Goal: Information Seeking & Learning: Learn about a topic

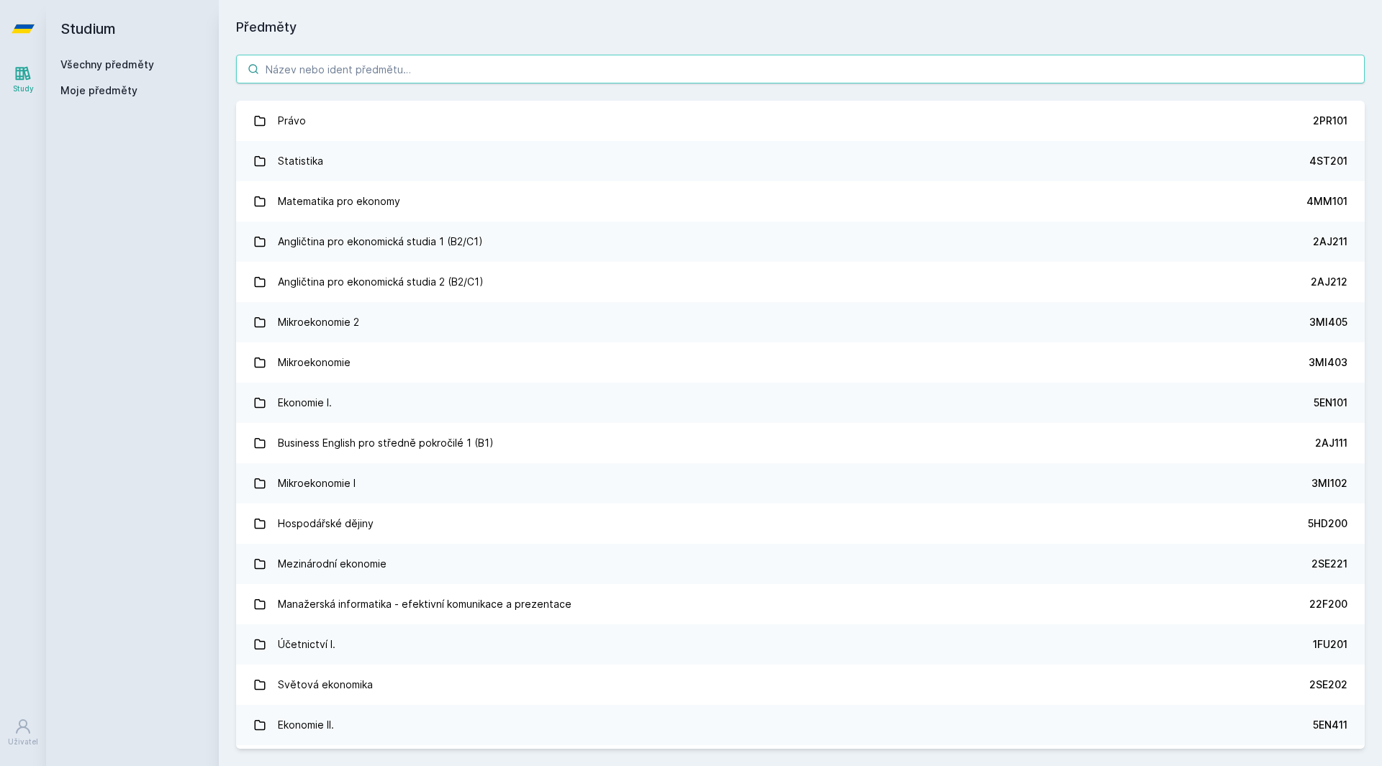
click at [301, 73] on input "search" at bounding box center [800, 69] width 1128 height 29
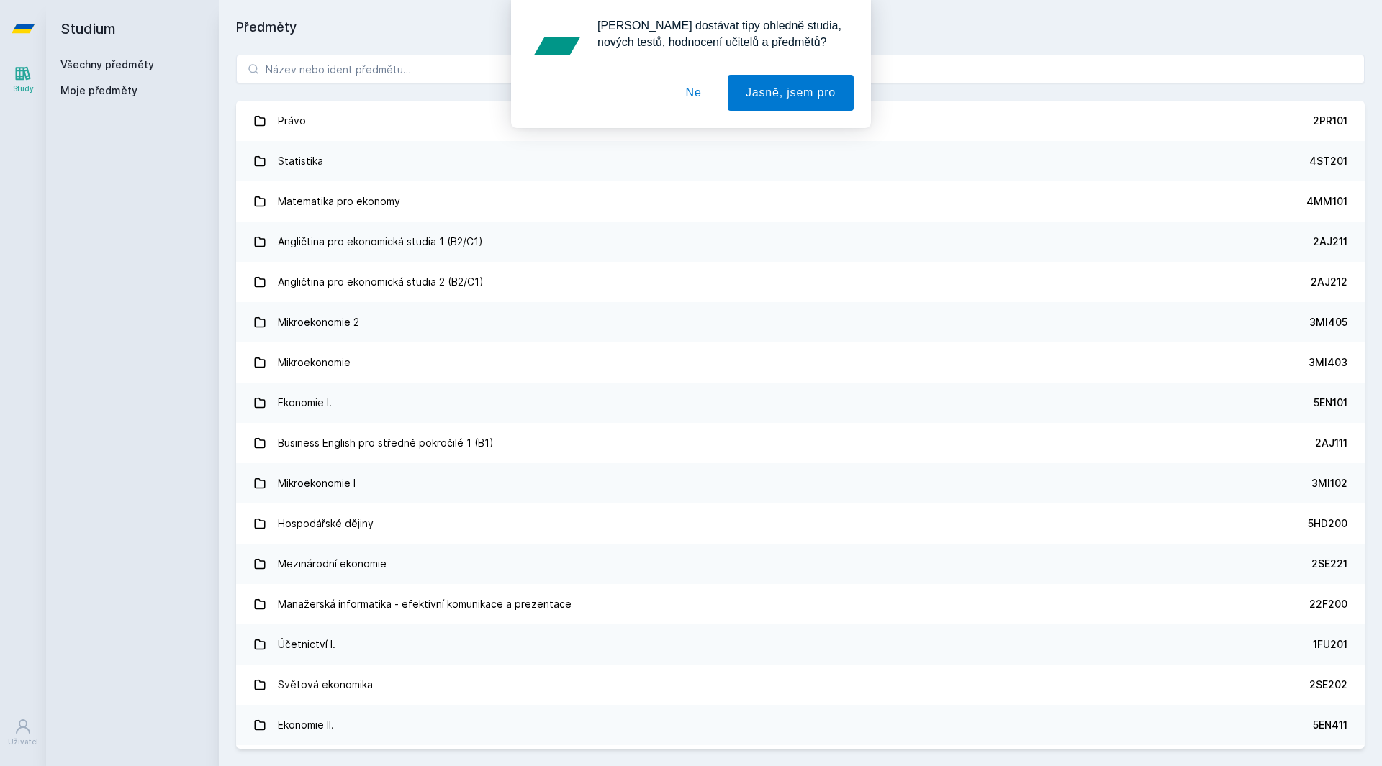
click at [698, 92] on button "Ne" at bounding box center [694, 93] width 52 height 36
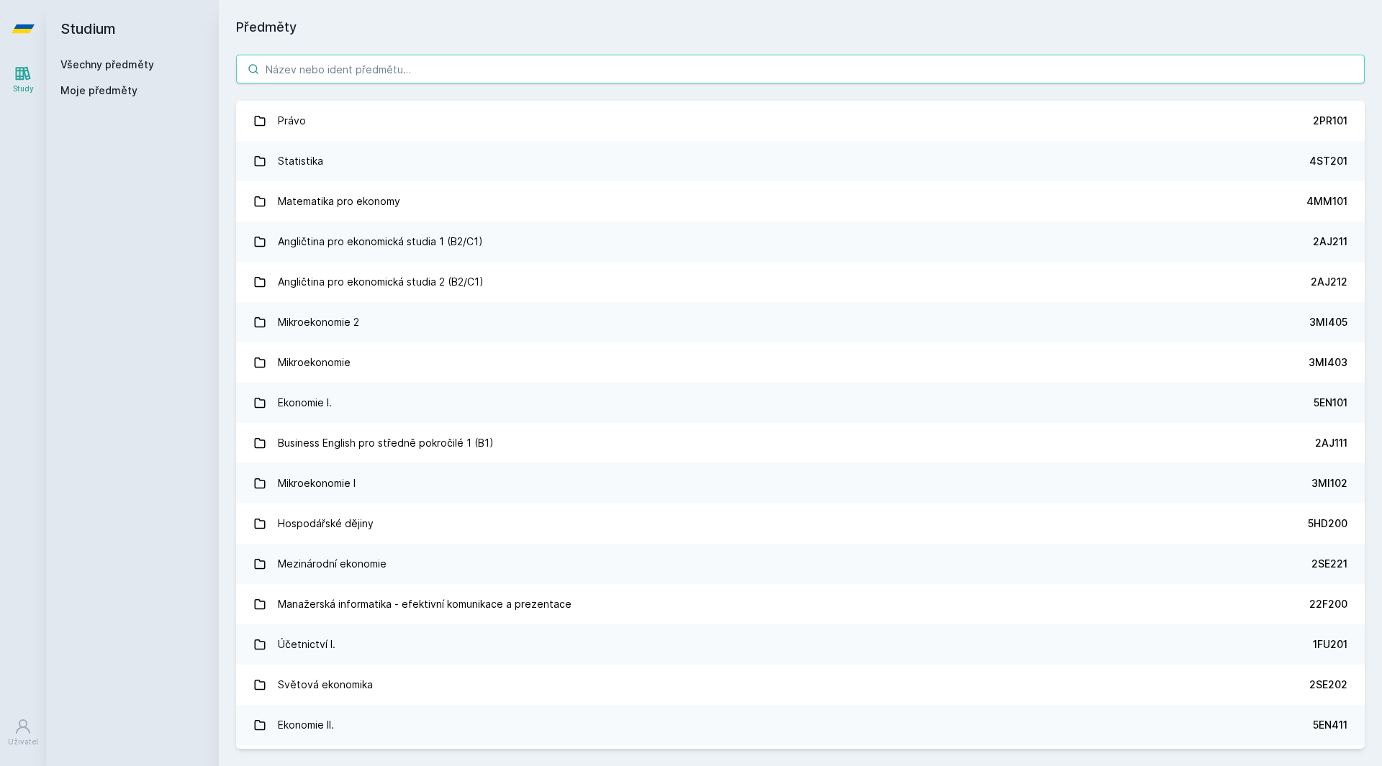
click at [617, 62] on input "search" at bounding box center [800, 69] width 1128 height 29
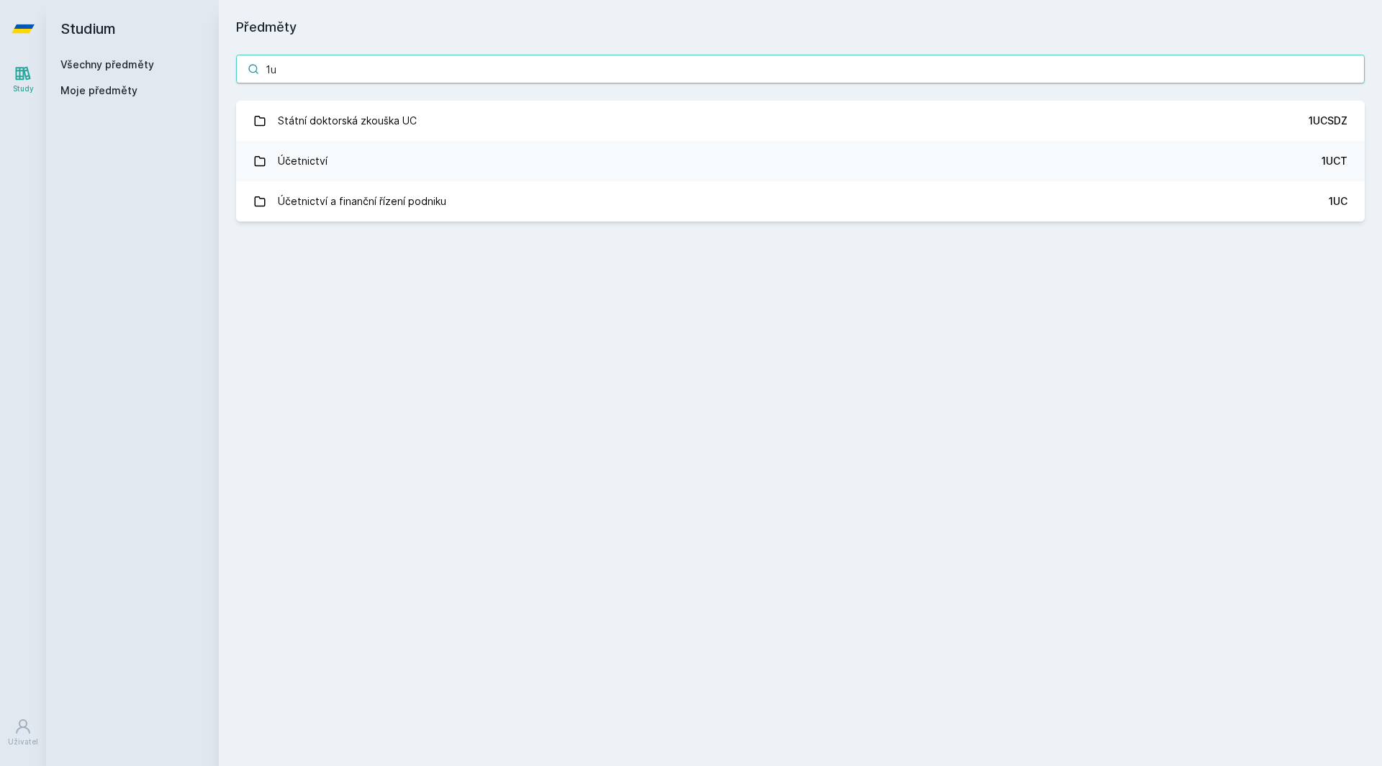
type input "1"
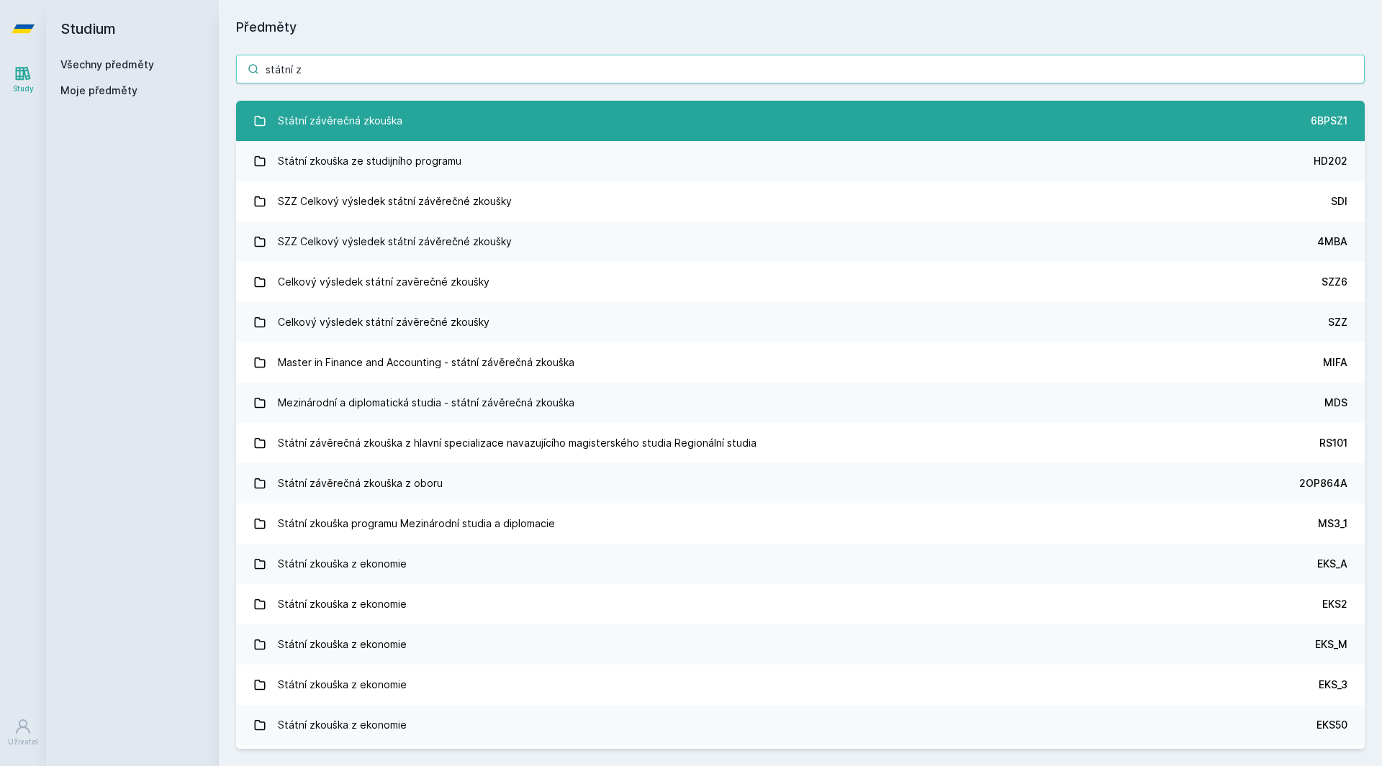
type input "státní z"
click at [391, 109] on div "Státní závěrečná zkouška" at bounding box center [340, 121] width 125 height 29
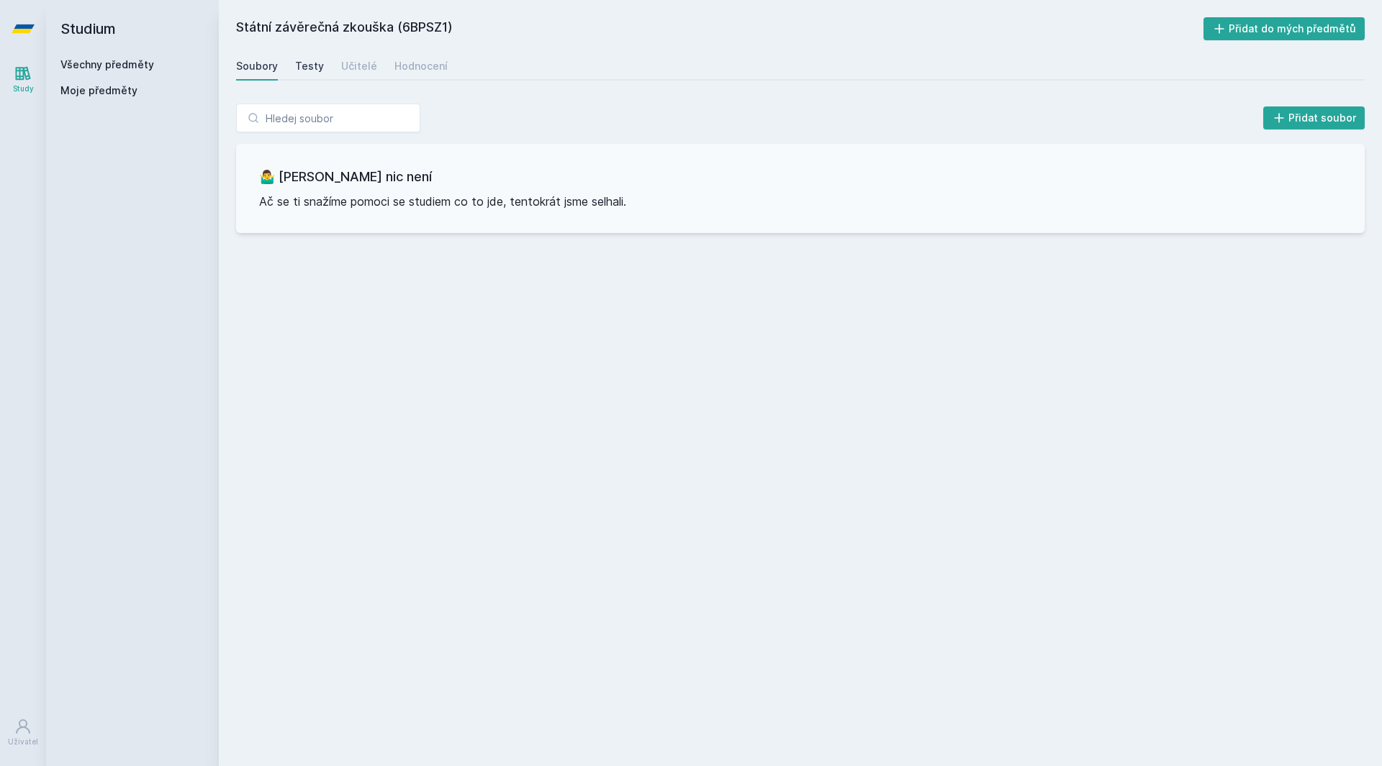
click at [309, 71] on div "Testy" at bounding box center [309, 66] width 29 height 14
click at [350, 65] on div "Učitelé" at bounding box center [359, 66] width 36 height 14
click at [394, 62] on div "Hodnocení" at bounding box center [420, 66] width 53 height 14
click at [261, 65] on div "Soubory" at bounding box center [257, 66] width 42 height 14
click at [101, 61] on link "Všechny předměty" at bounding box center [107, 64] width 94 height 12
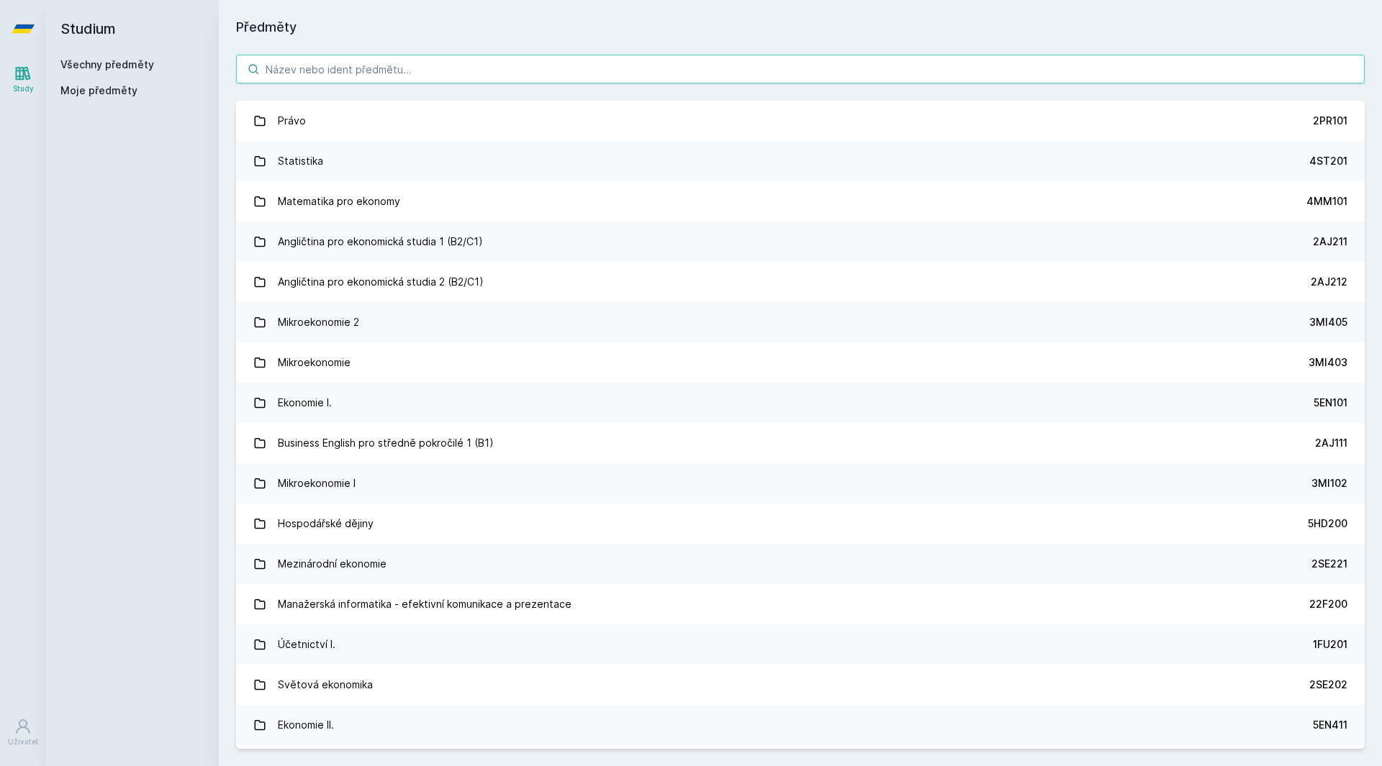
click at [305, 71] on input "search" at bounding box center [800, 69] width 1128 height 29
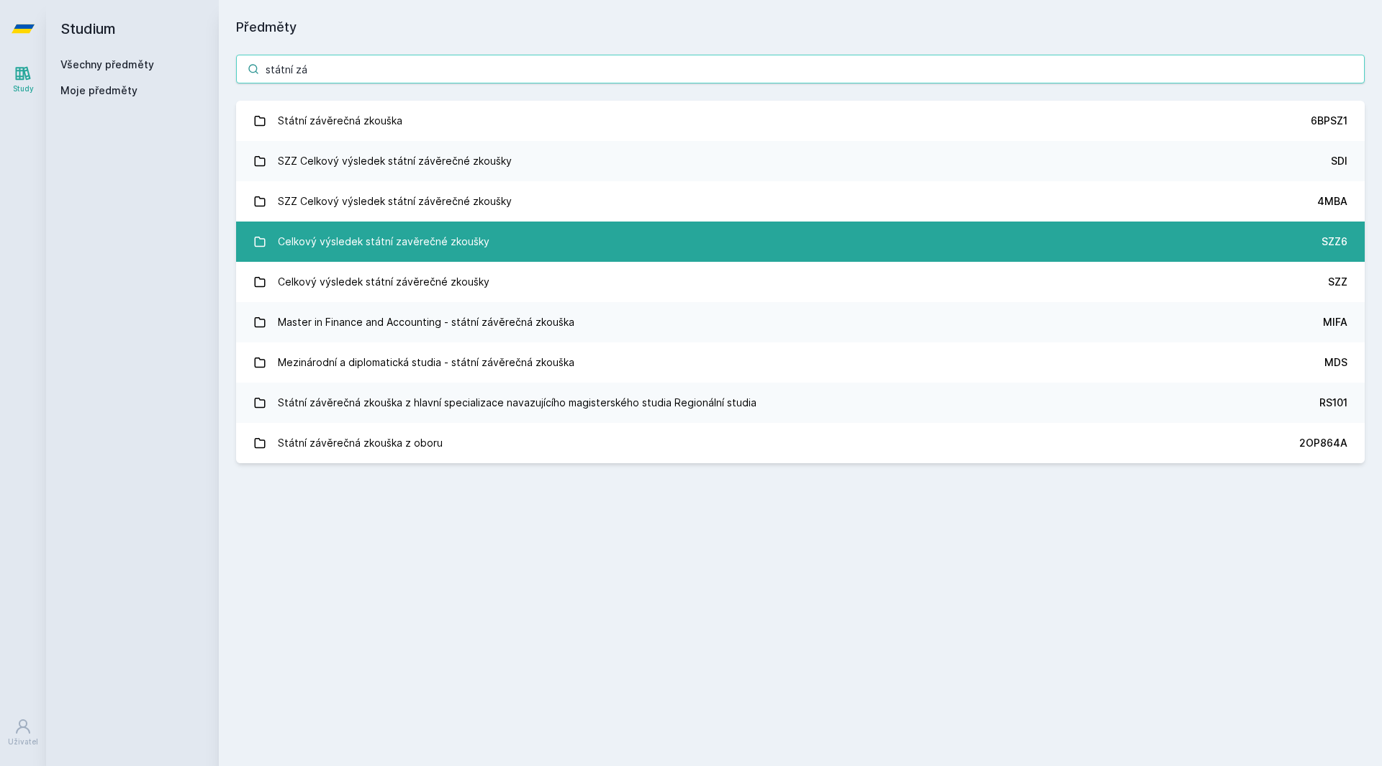
type input "státní zá"
click at [358, 234] on div "Celkový výsledek státní zavěrečné zkoušky" at bounding box center [384, 241] width 212 height 29
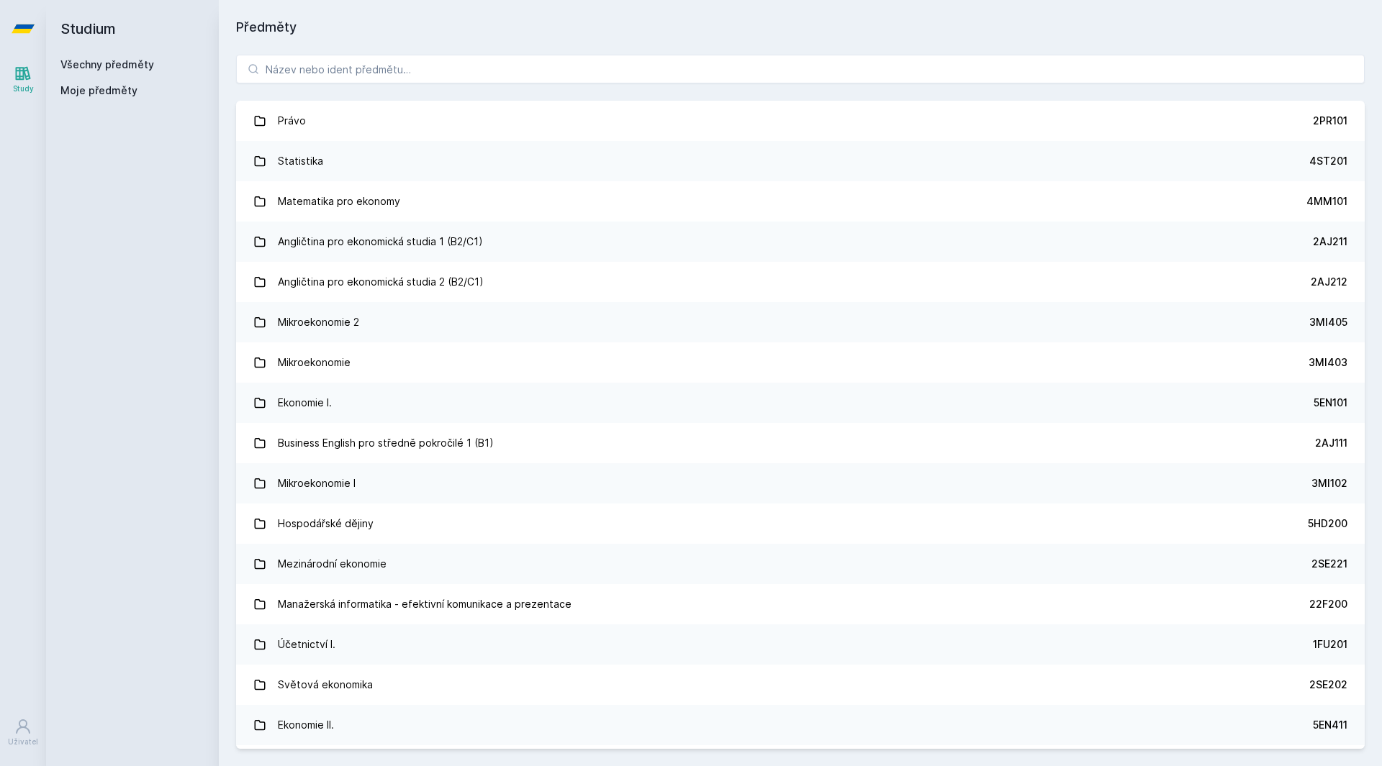
click at [338, 88] on div "Právo 2PR101 Statistika 4ST201 Matematika pro ekonomy 4MM101 Angličtina pro eko…" at bounding box center [800, 401] width 1163 height 729
click at [342, 69] on input "search" at bounding box center [800, 69] width 1128 height 29
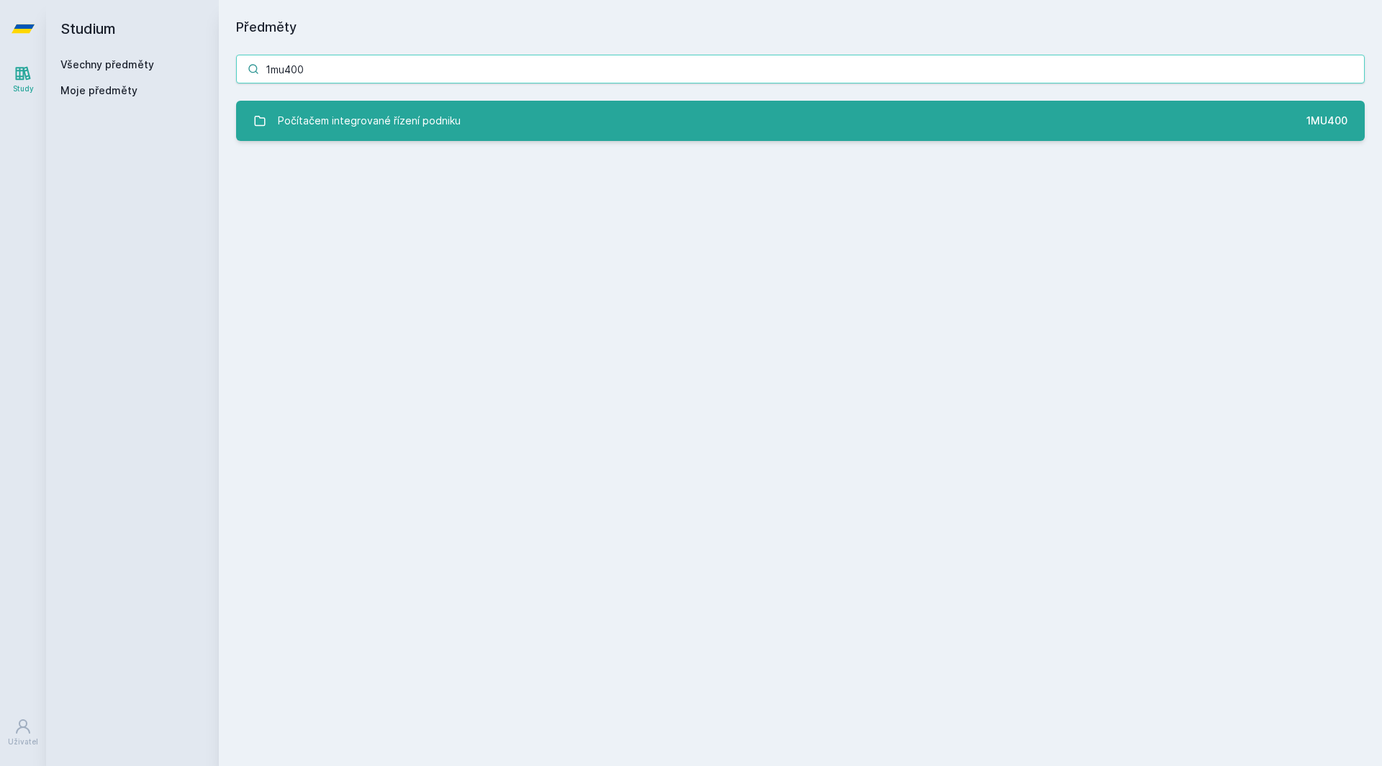
type input "1mu400"
click at [671, 137] on link "Počítačem integrované řízení podniku 1MU400" at bounding box center [800, 121] width 1128 height 40
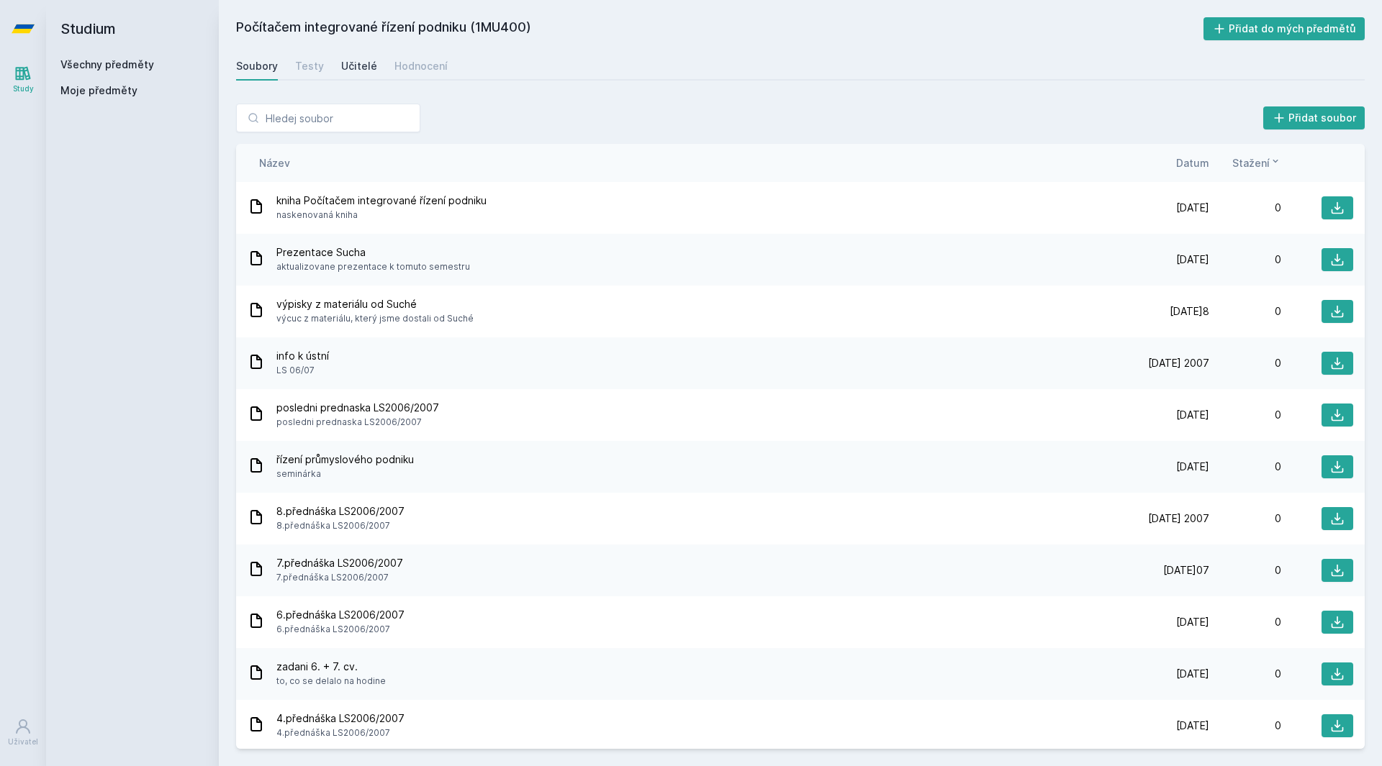
click at [344, 65] on div "Učitelé" at bounding box center [359, 66] width 36 height 14
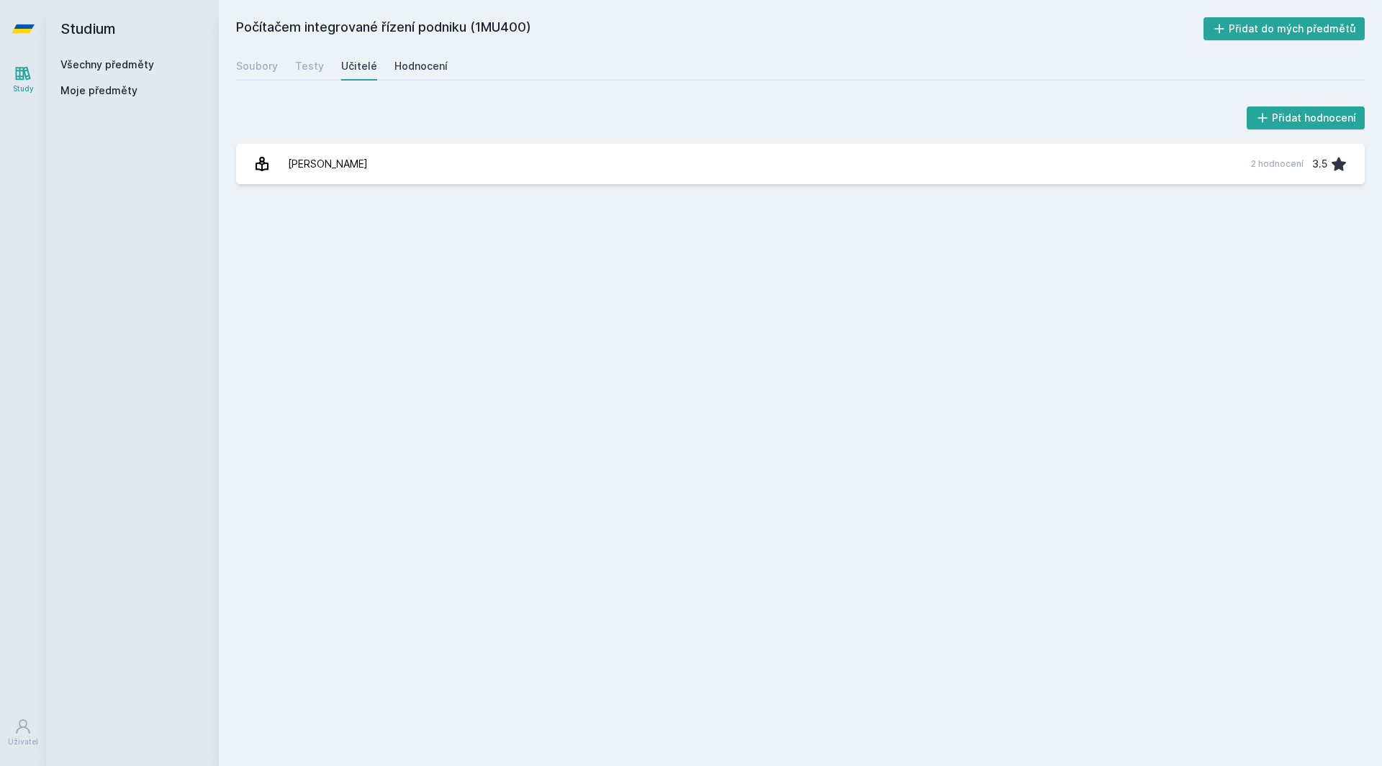
click at [404, 71] on div "Hodnocení" at bounding box center [420, 66] width 53 height 14
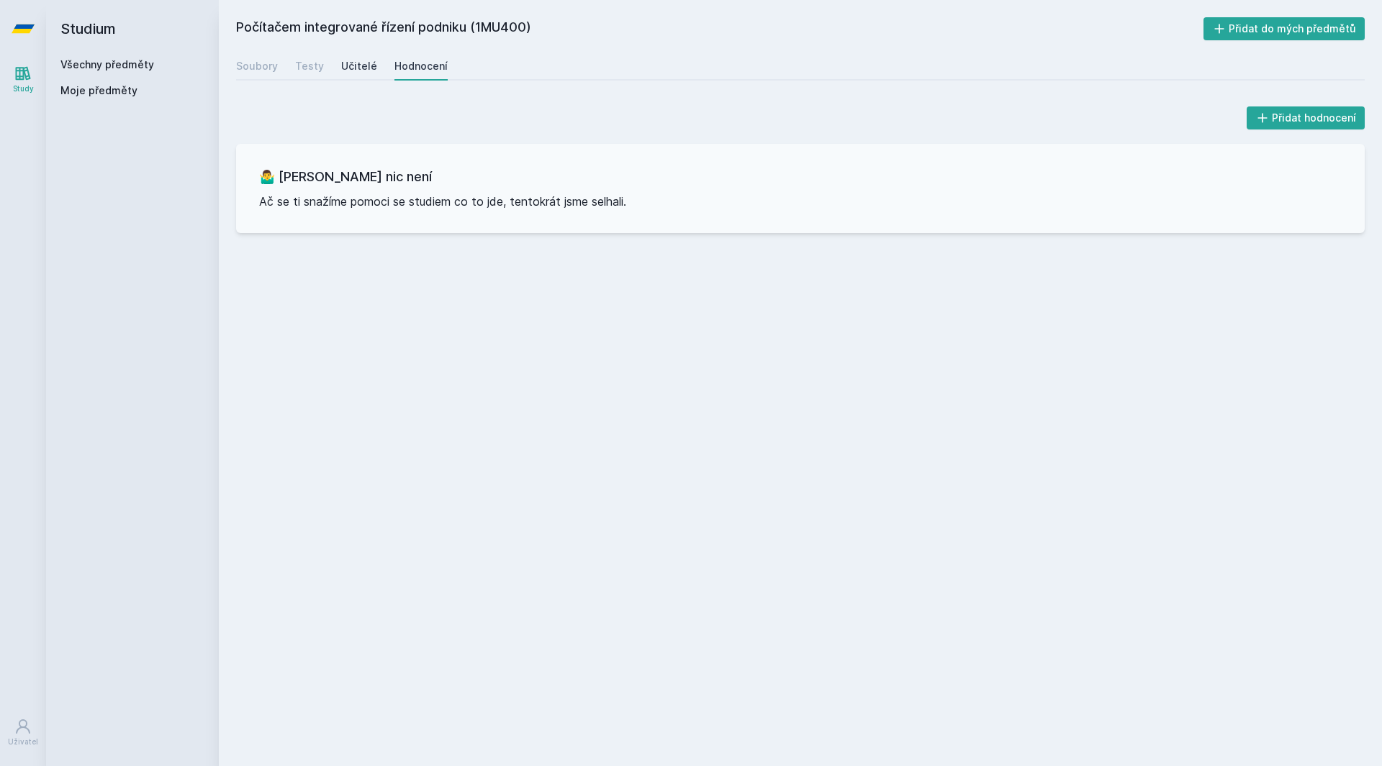
click at [356, 71] on div "Učitelé" at bounding box center [359, 66] width 36 height 14
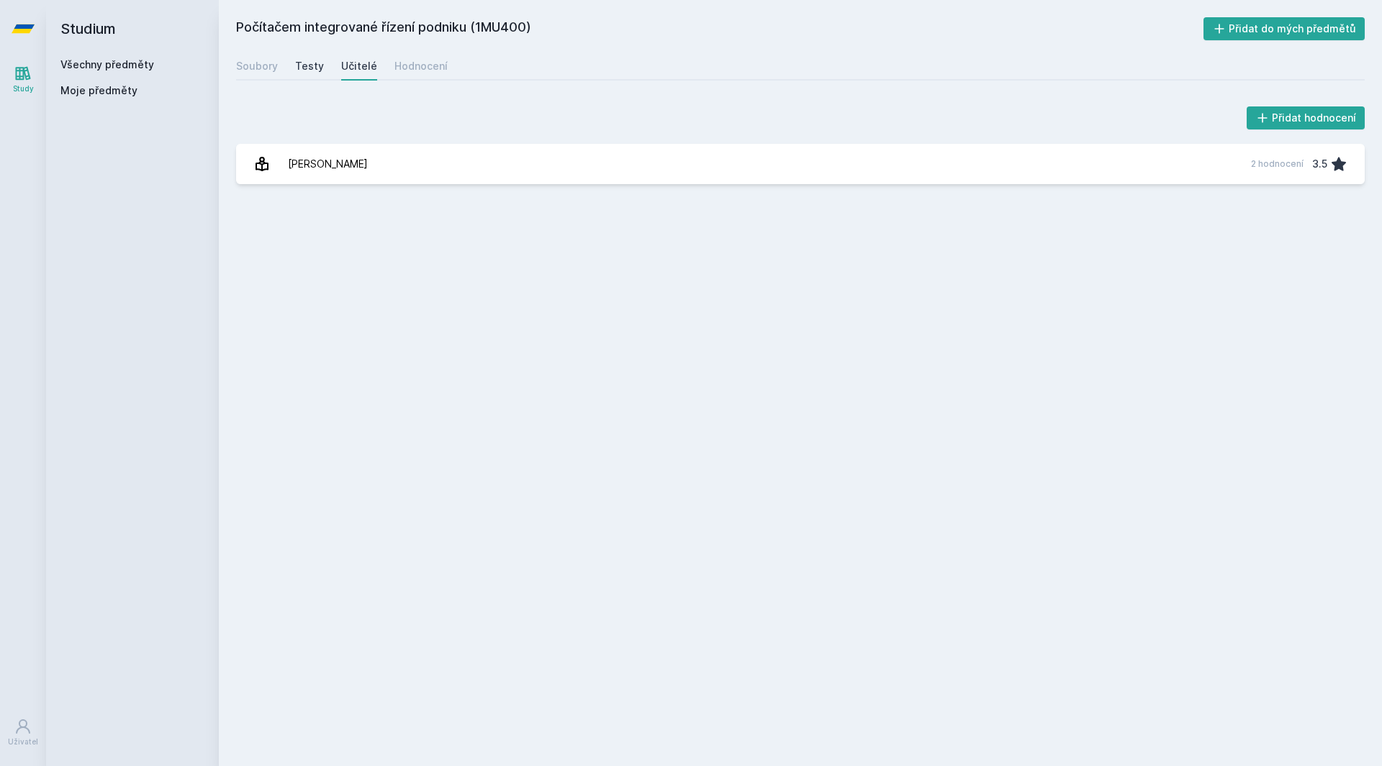
click at [299, 66] on div "Testy" at bounding box center [309, 66] width 29 height 14
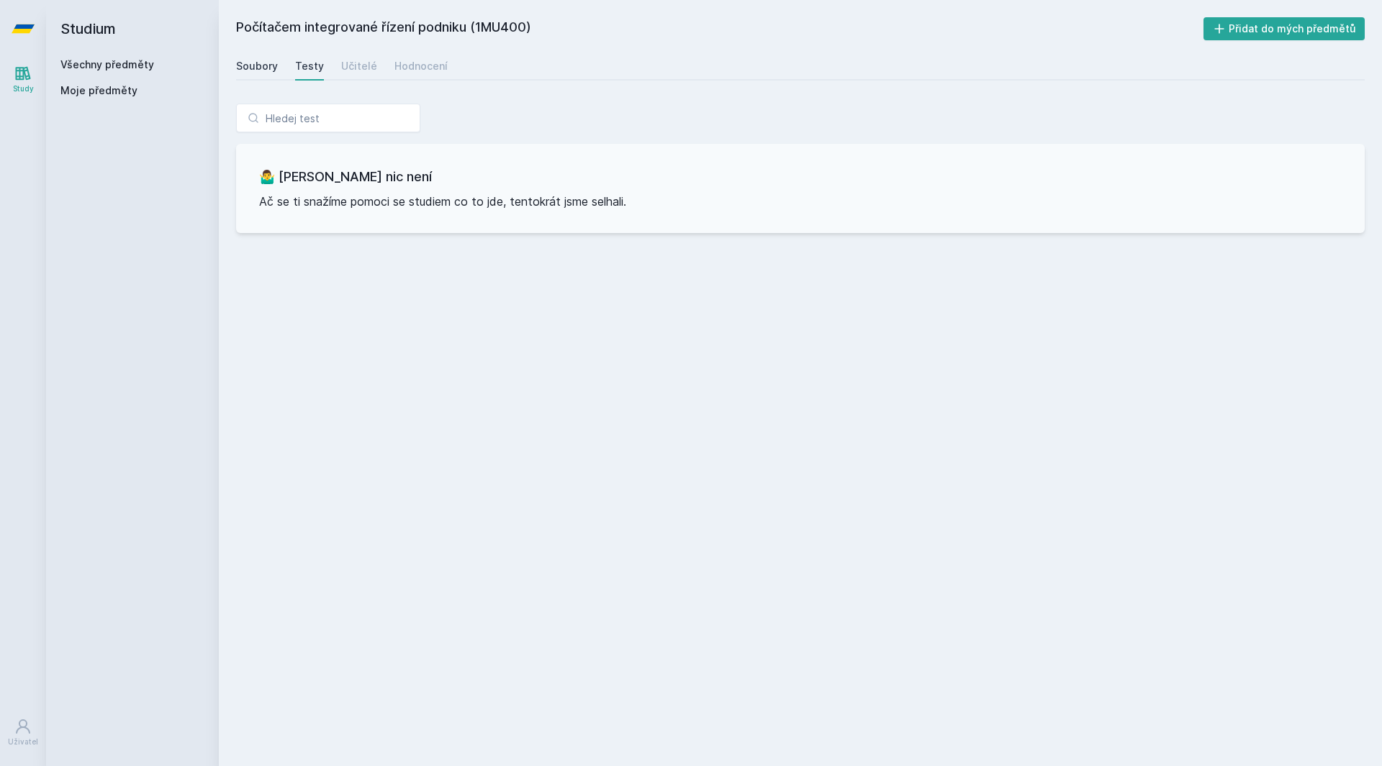
click at [269, 63] on div "Soubory" at bounding box center [257, 66] width 42 height 14
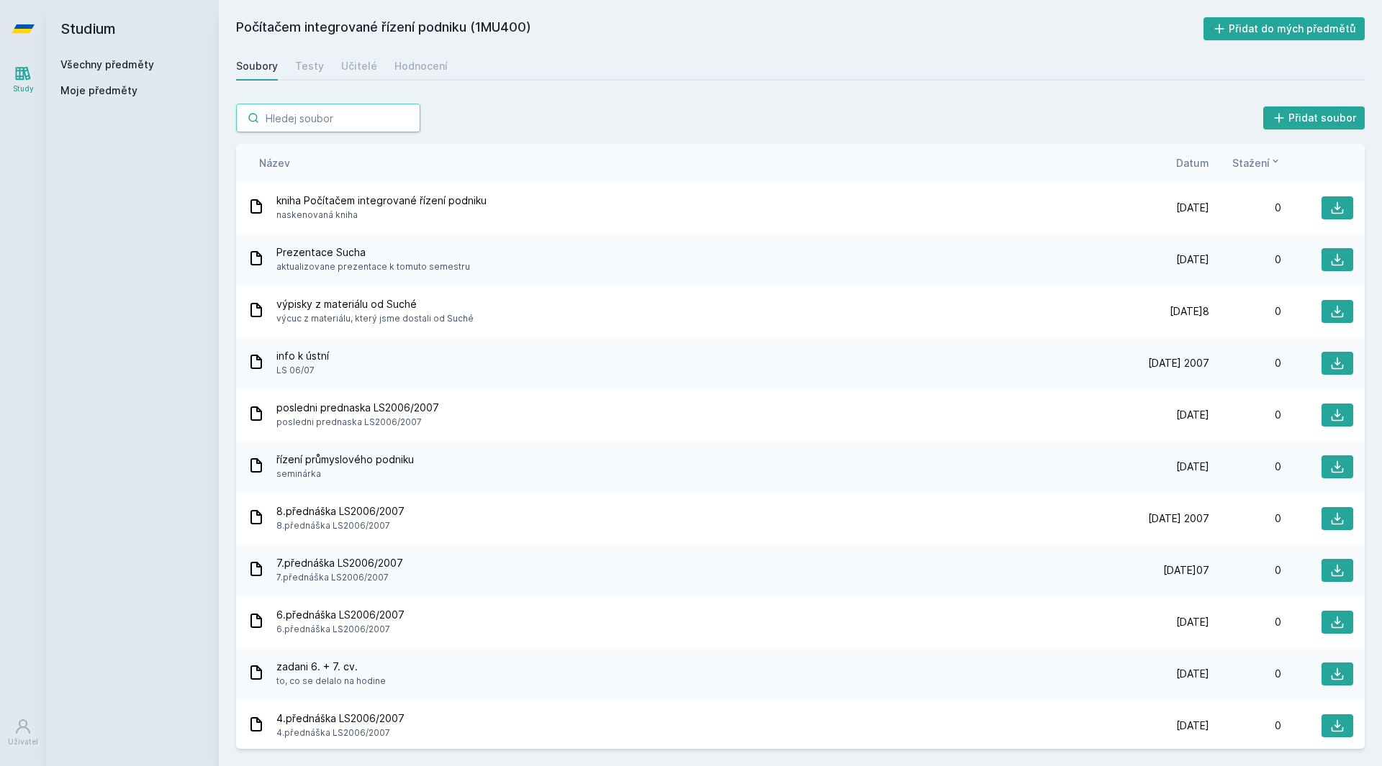
click at [343, 118] on input "search" at bounding box center [328, 118] width 184 height 29
click at [128, 68] on link "Všechny předměty" at bounding box center [107, 64] width 94 height 12
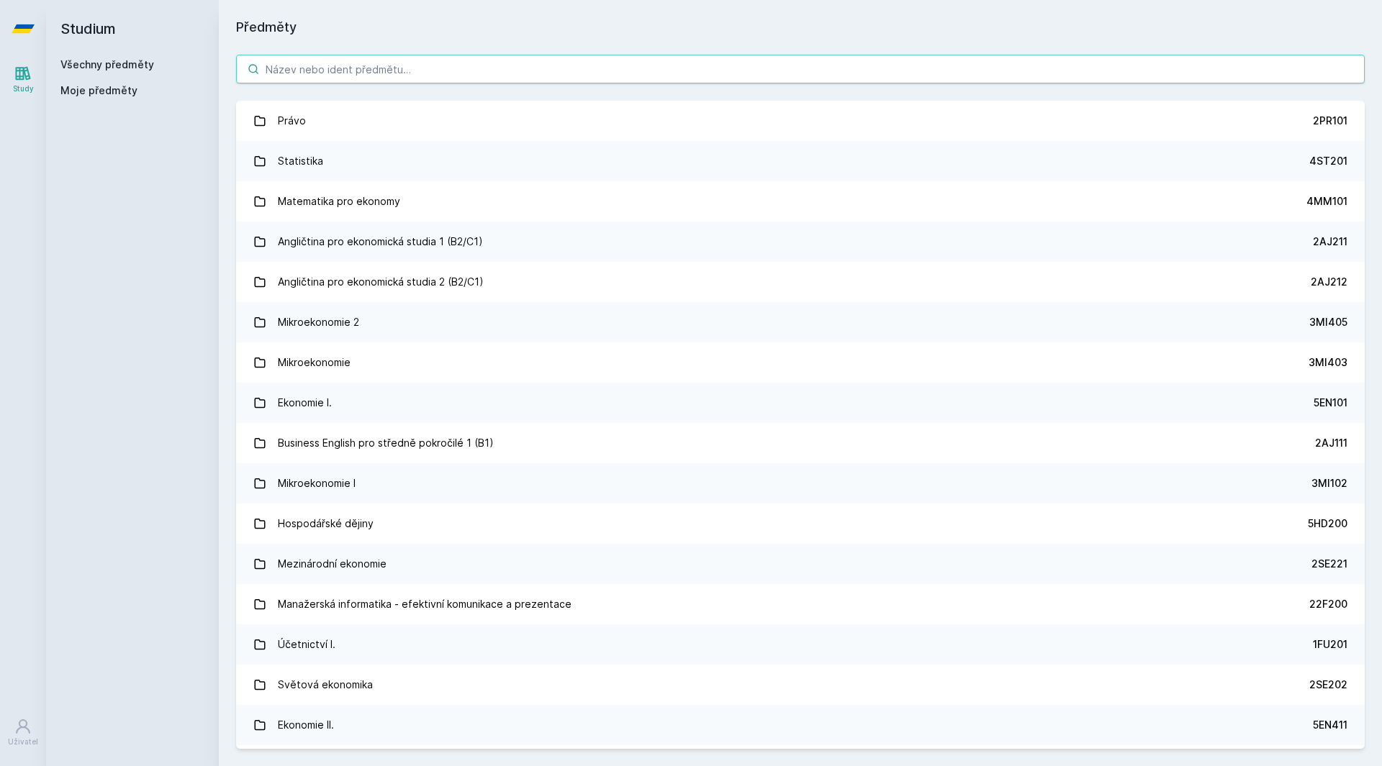
click at [317, 80] on input "search" at bounding box center [800, 69] width 1128 height 29
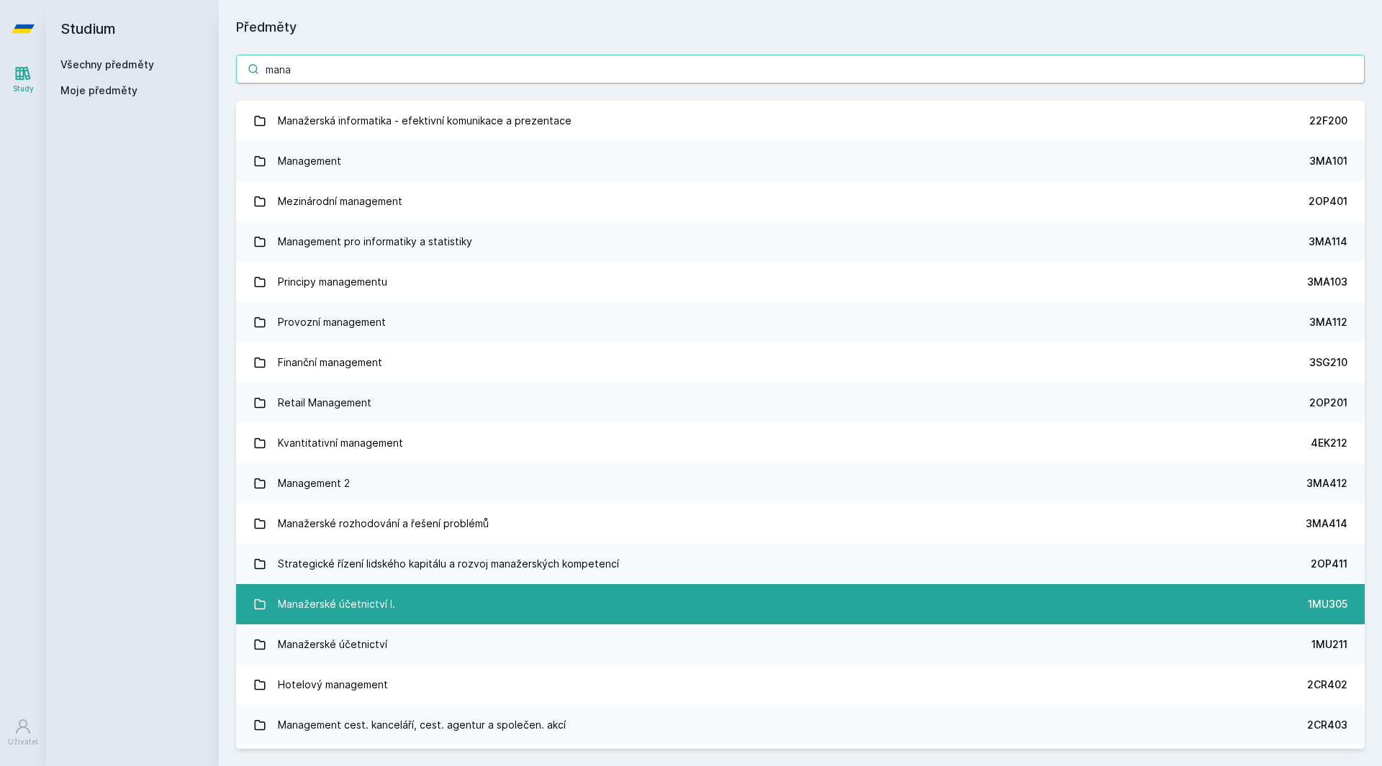
type input "mana"
click at [350, 591] on div "Manažerské účetnictví I." at bounding box center [336, 604] width 117 height 29
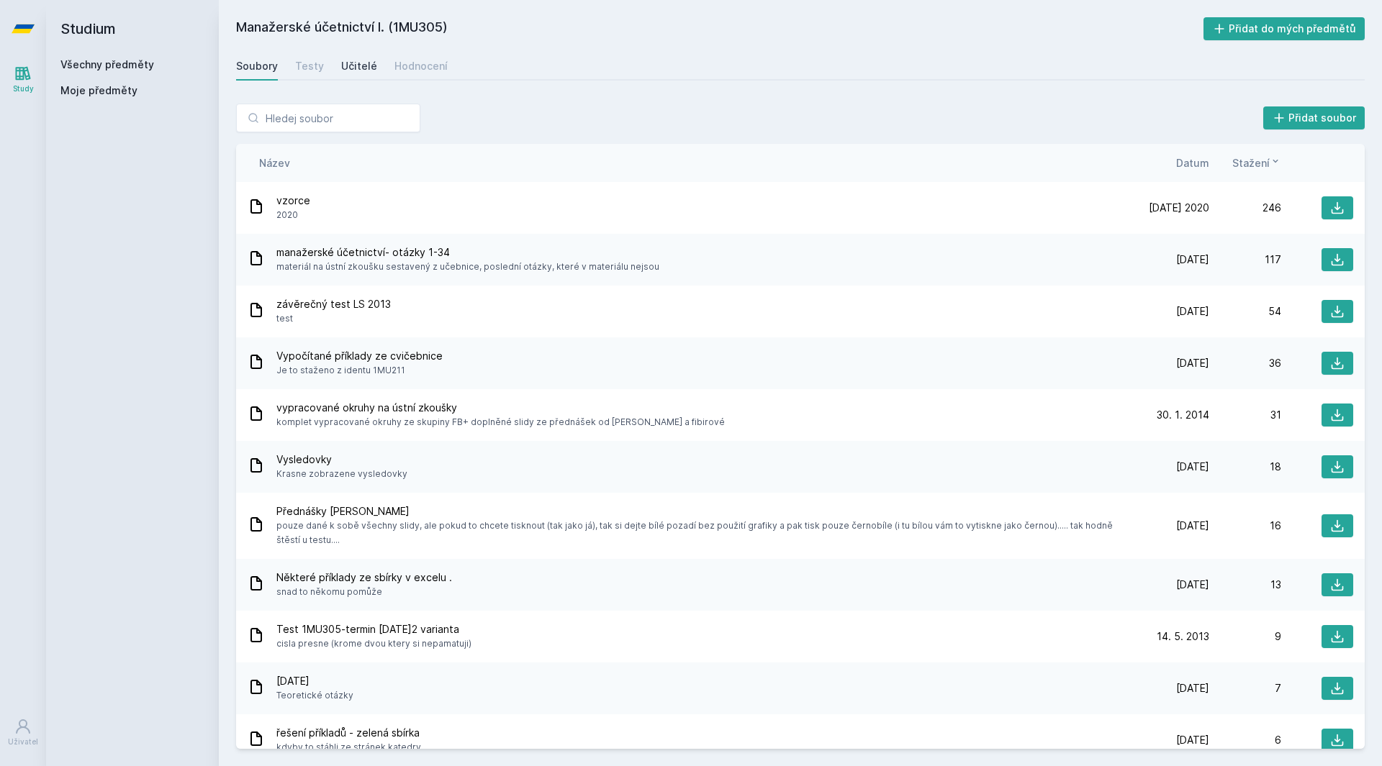
click at [356, 65] on div "Učitelé" at bounding box center [359, 66] width 36 height 14
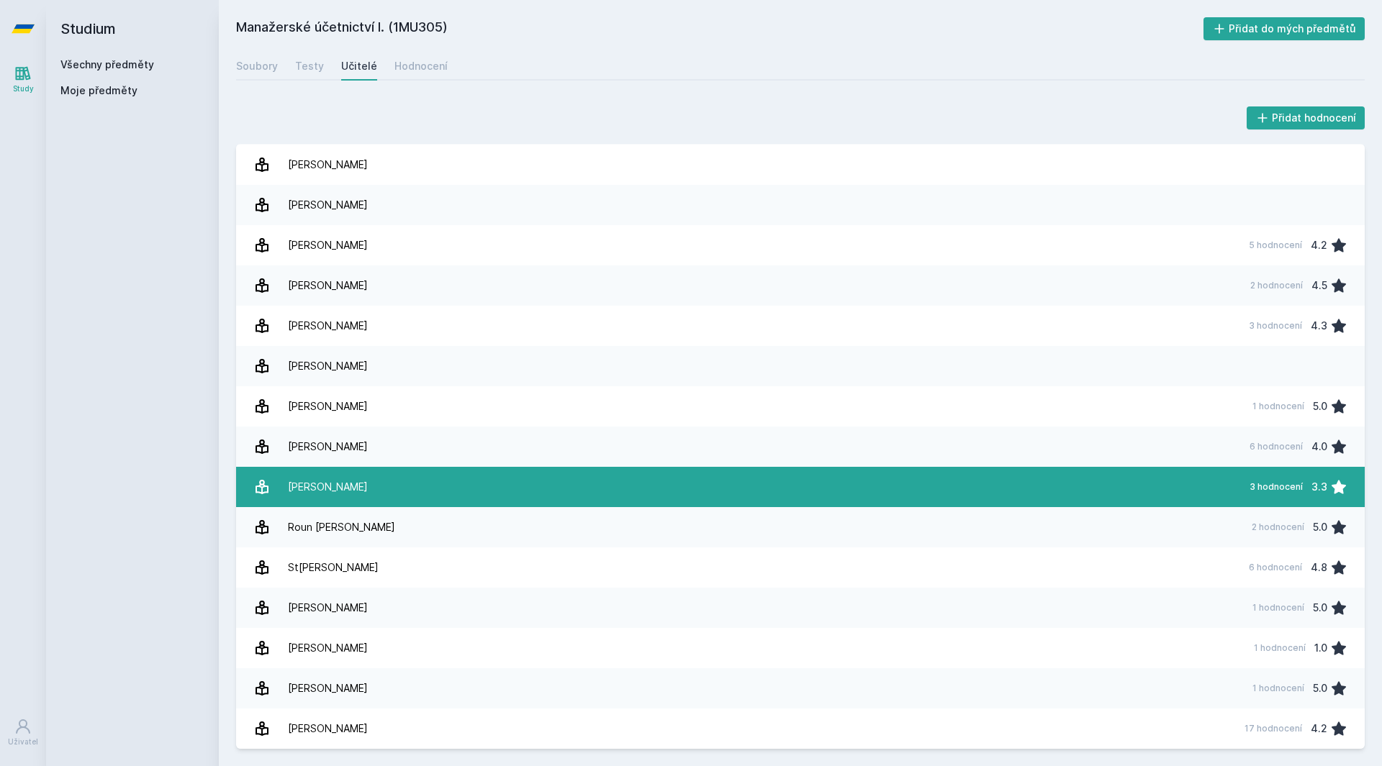
scroll to position [169, 0]
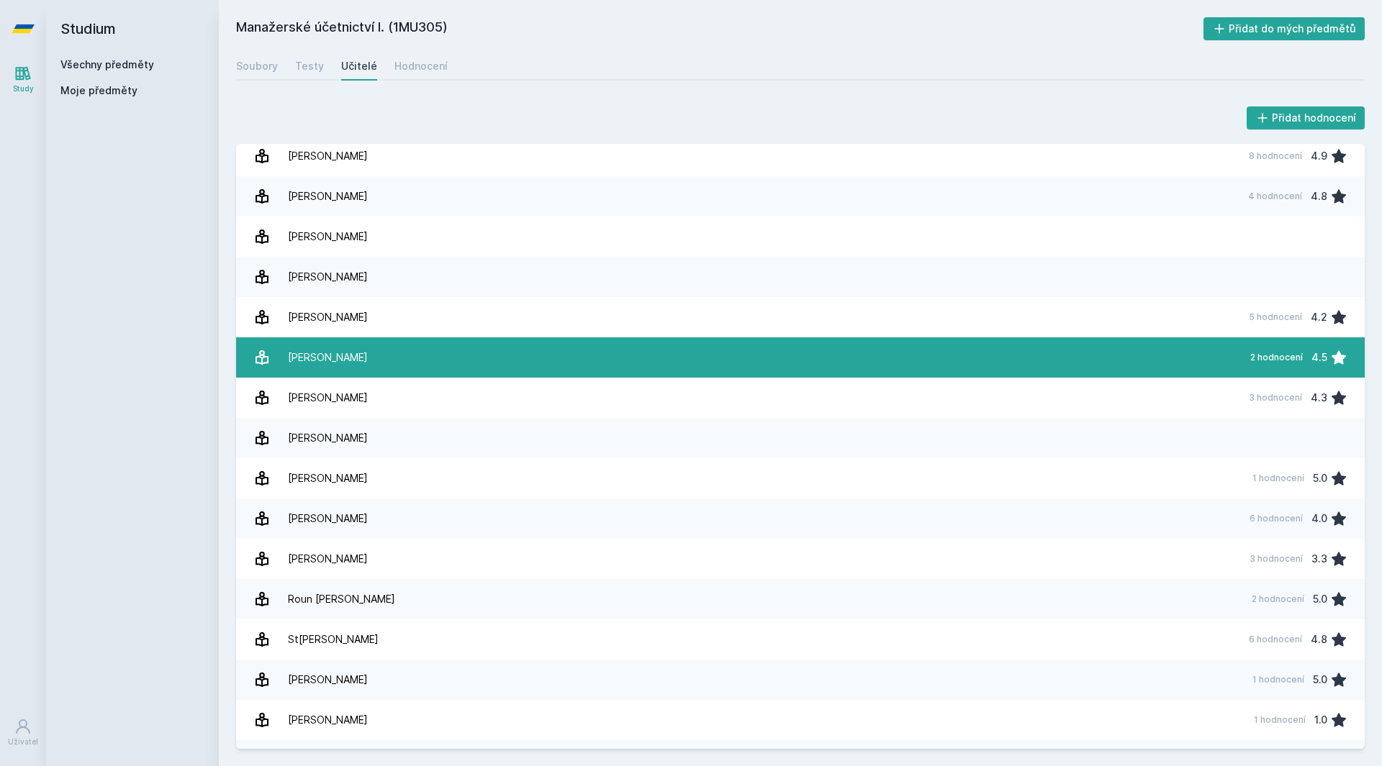
click at [389, 365] on link "[PERSON_NAME] 2 hodnocení 4.5" at bounding box center [800, 358] width 1128 height 40
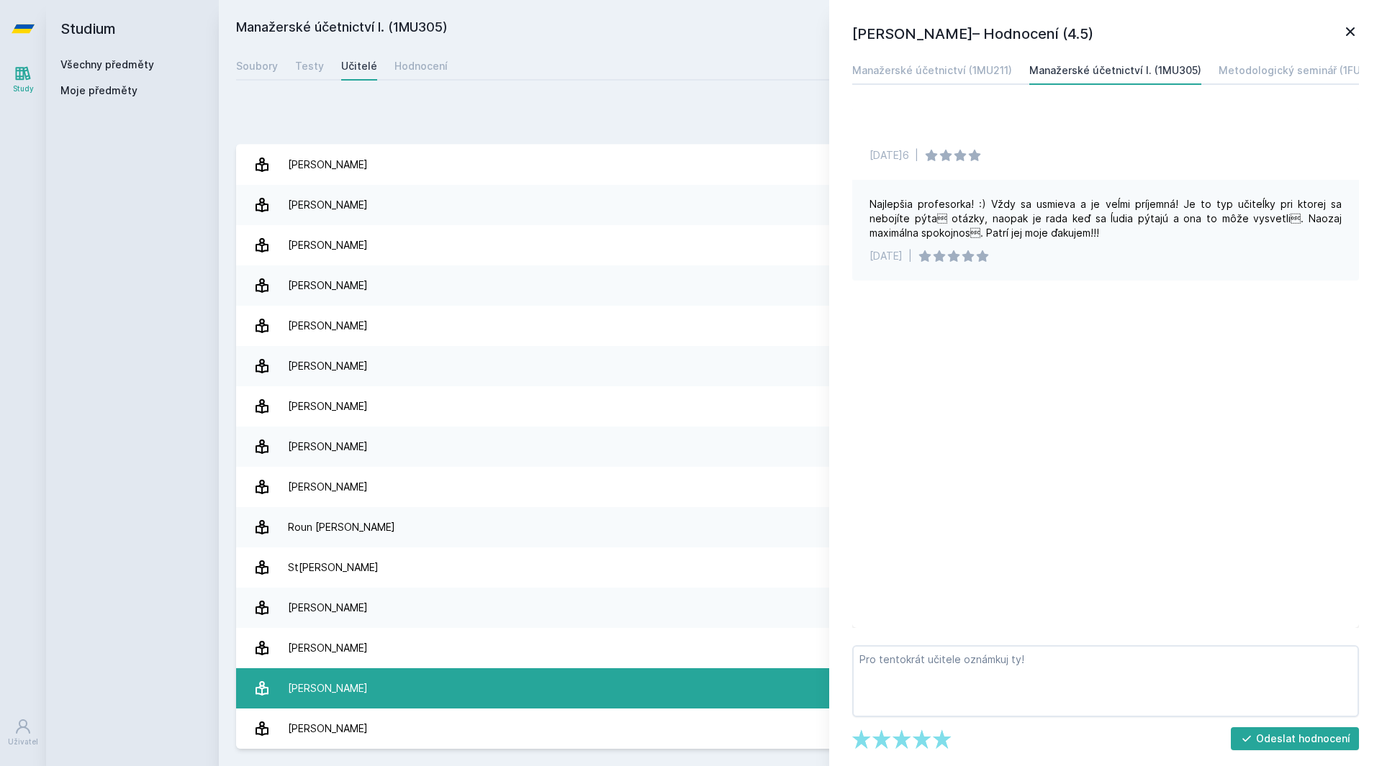
scroll to position [169, 0]
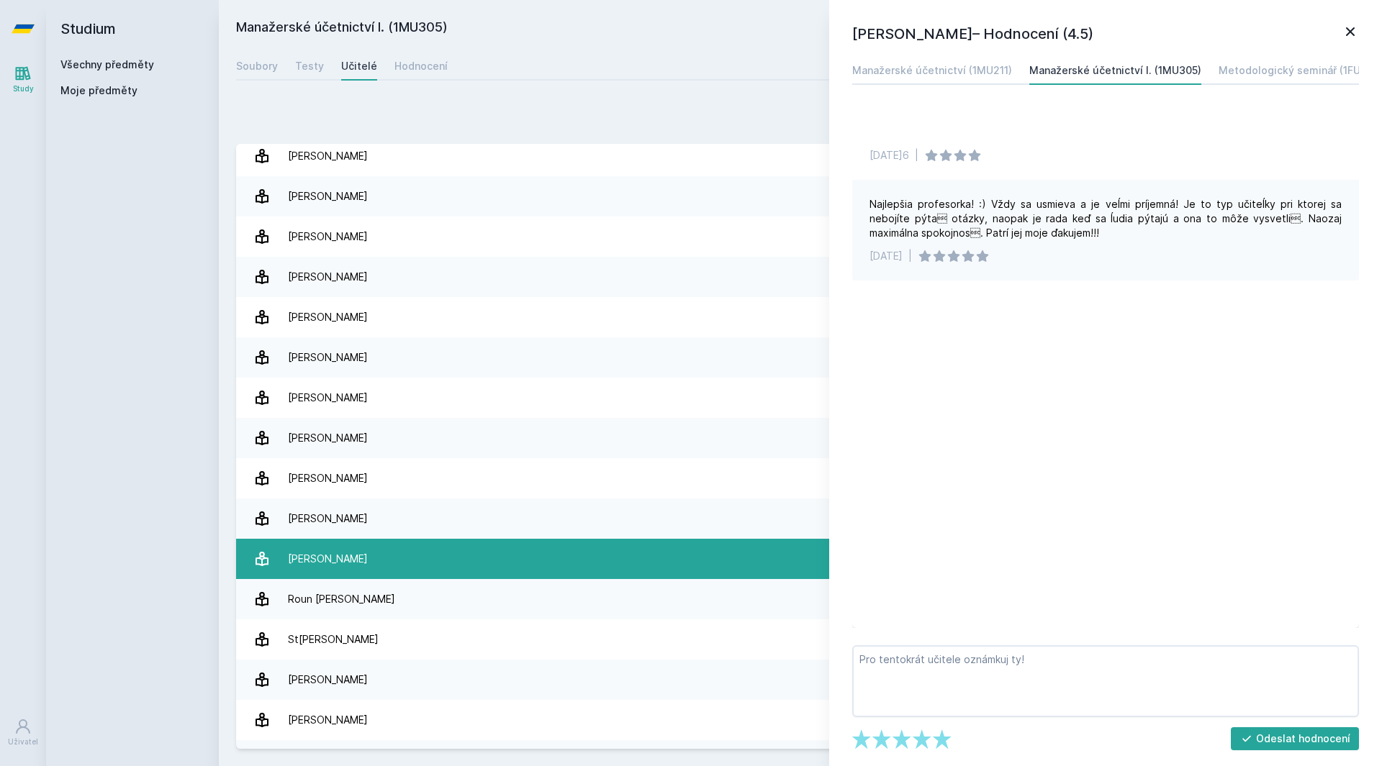
click at [333, 563] on div "[PERSON_NAME]" at bounding box center [328, 559] width 80 height 29
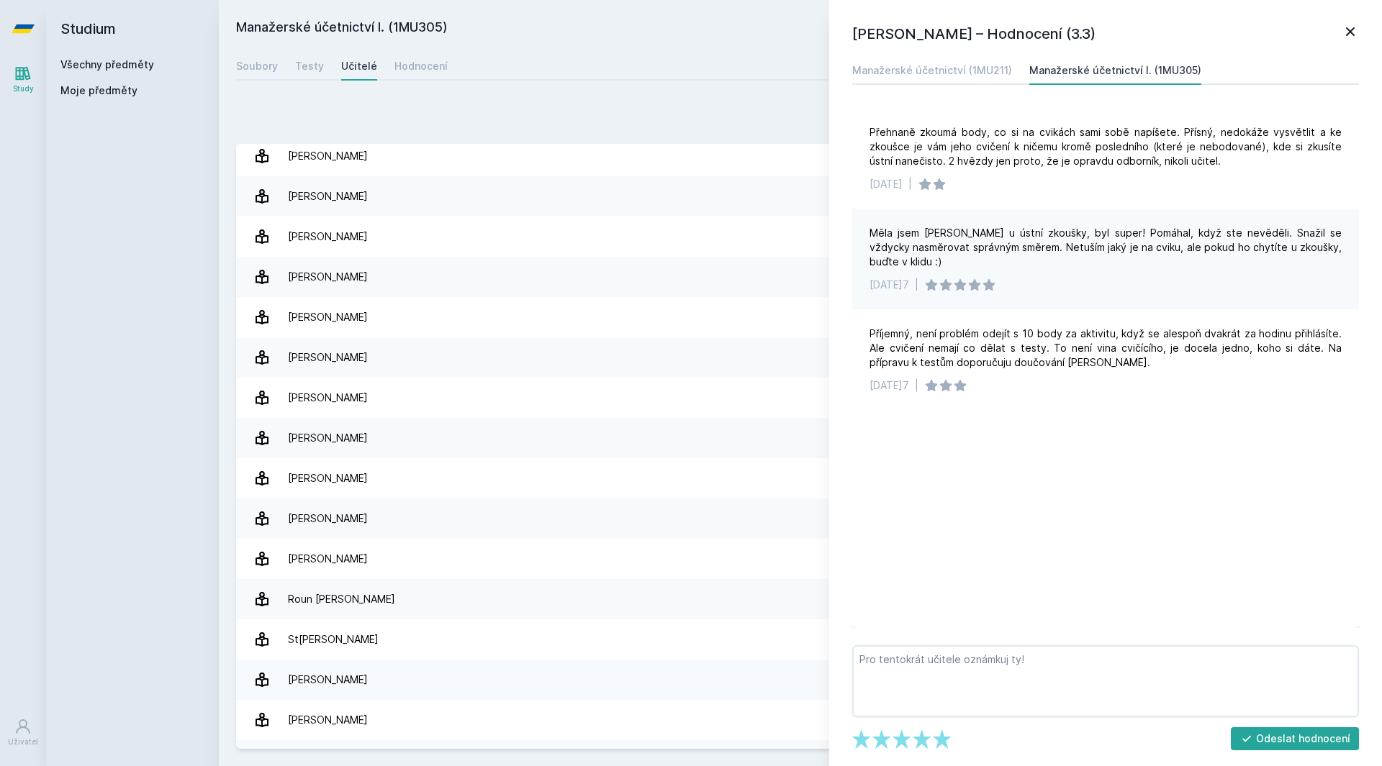
click at [1354, 36] on icon at bounding box center [1349, 31] width 17 height 17
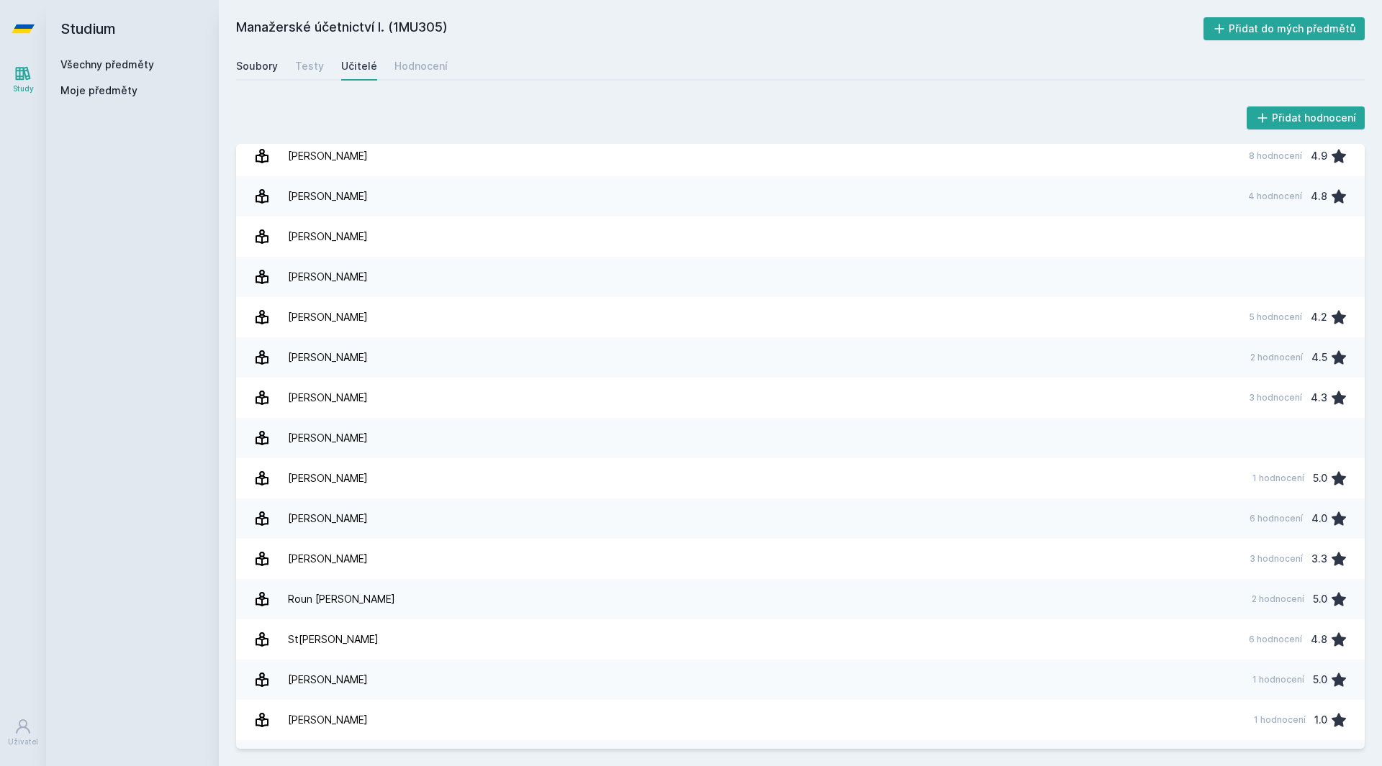
click at [250, 70] on div "Soubory" at bounding box center [257, 66] width 42 height 14
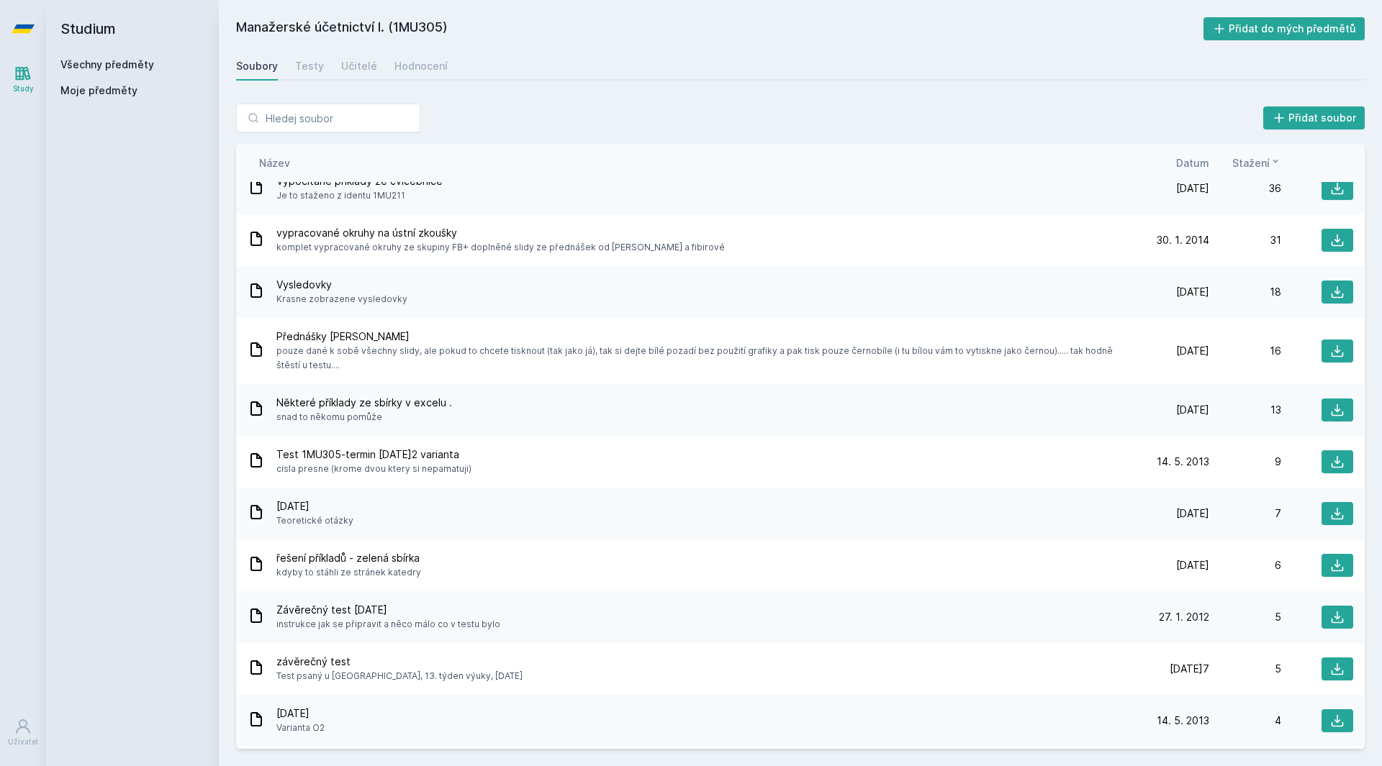
scroll to position [216, 0]
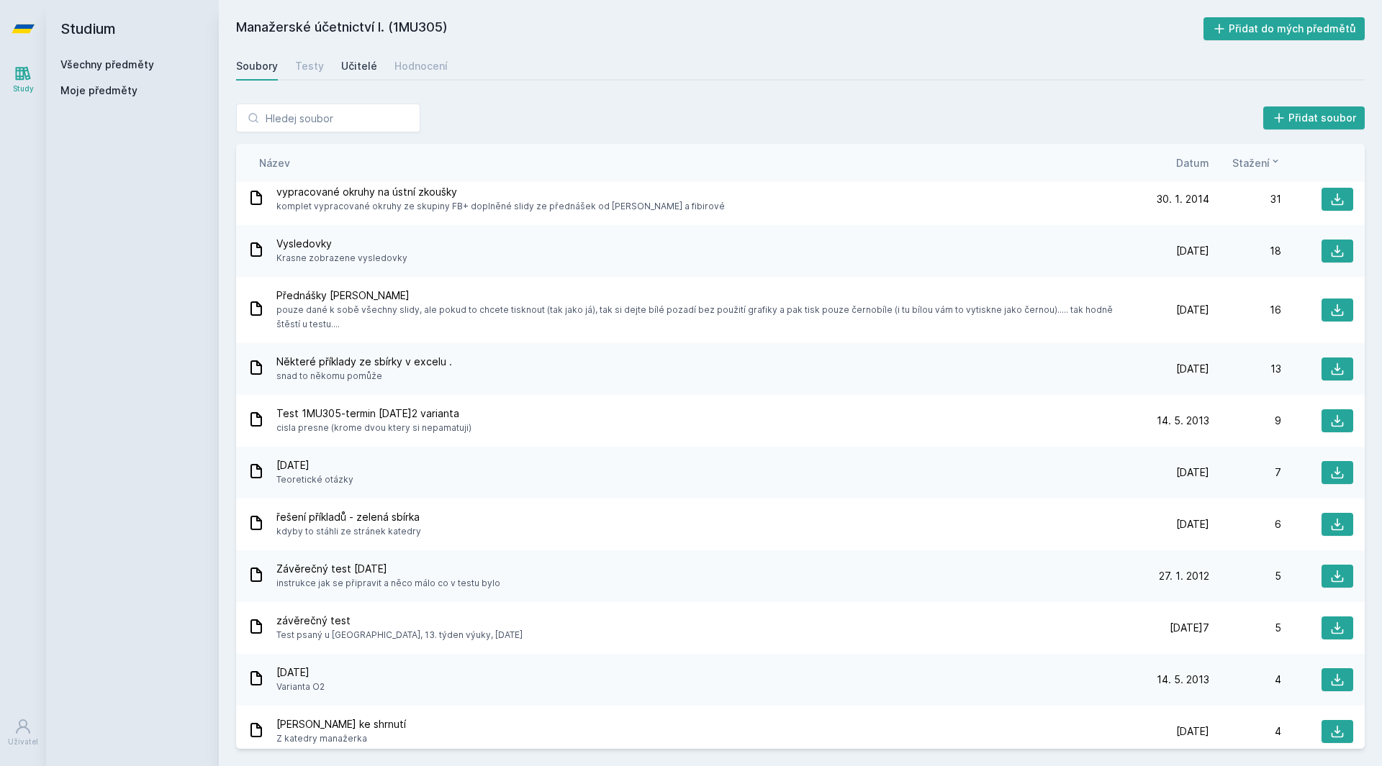
click at [360, 57] on link "Učitelé" at bounding box center [359, 66] width 36 height 29
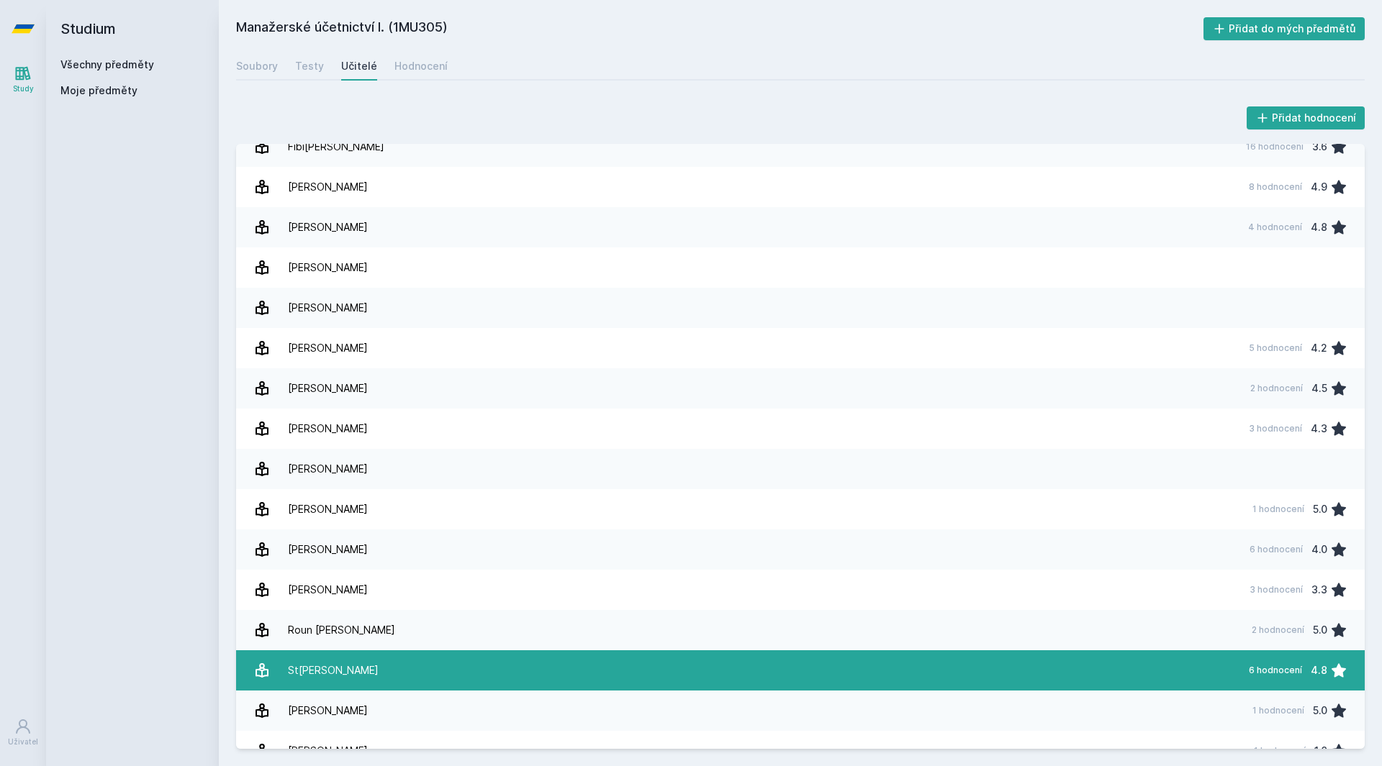
scroll to position [241, 0]
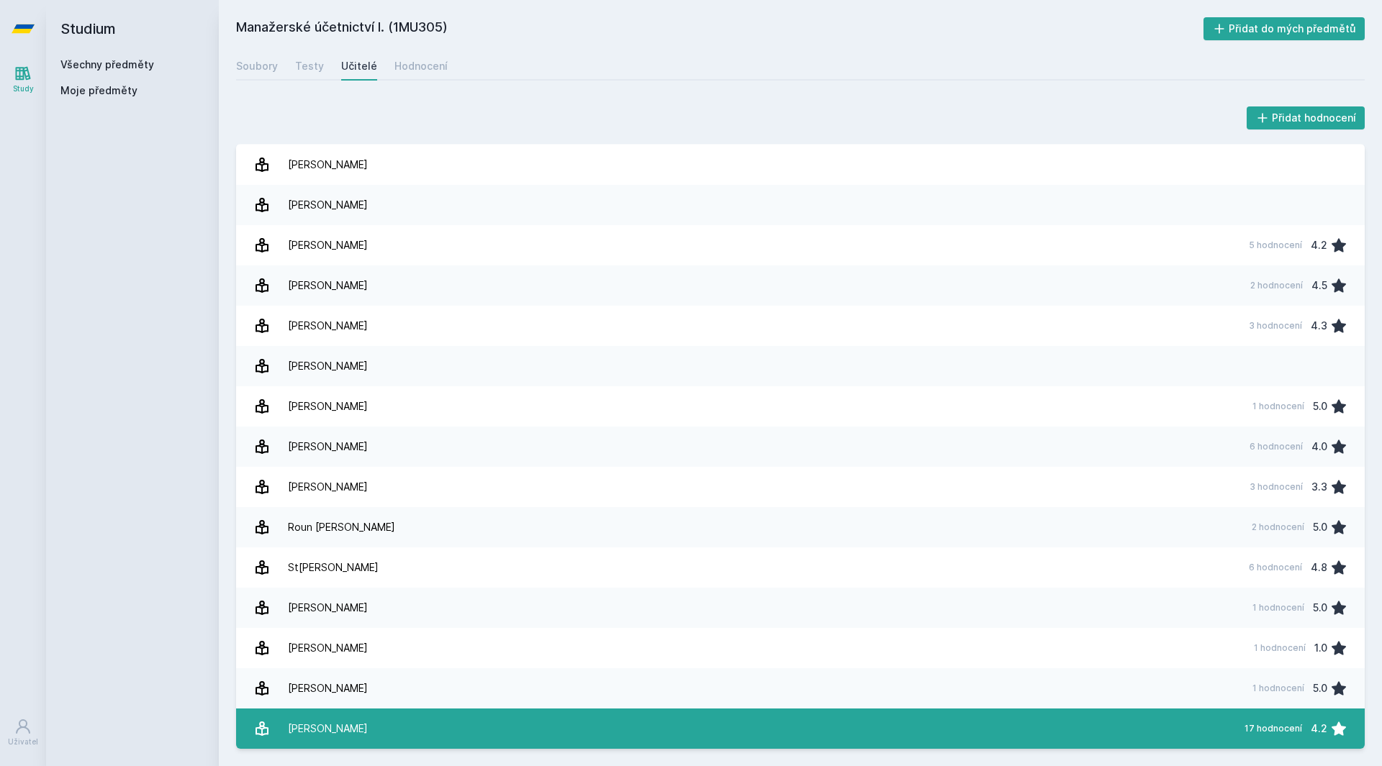
click at [408, 723] on link "[PERSON_NAME] 17 hodnocení 4.2" at bounding box center [800, 729] width 1128 height 40
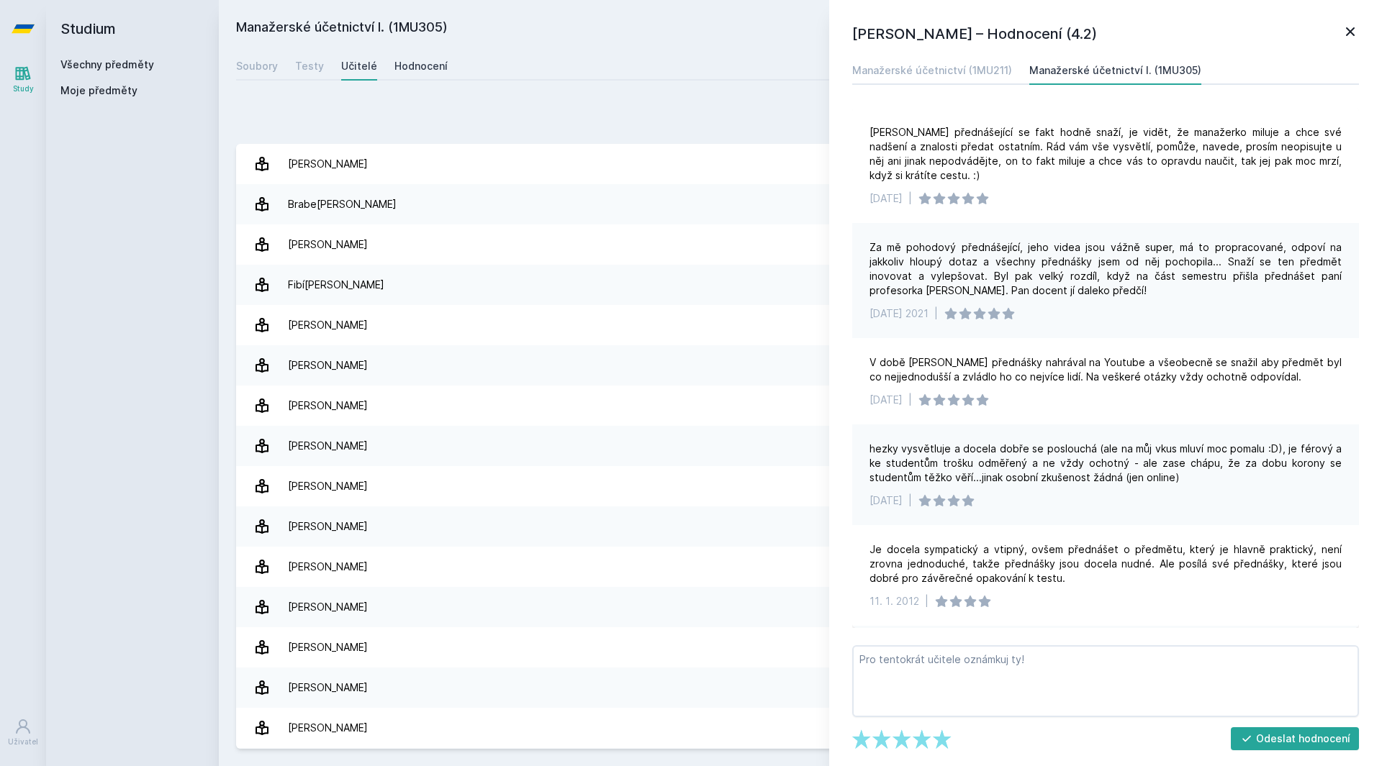
click at [422, 69] on div "Hodnocení" at bounding box center [420, 66] width 53 height 14
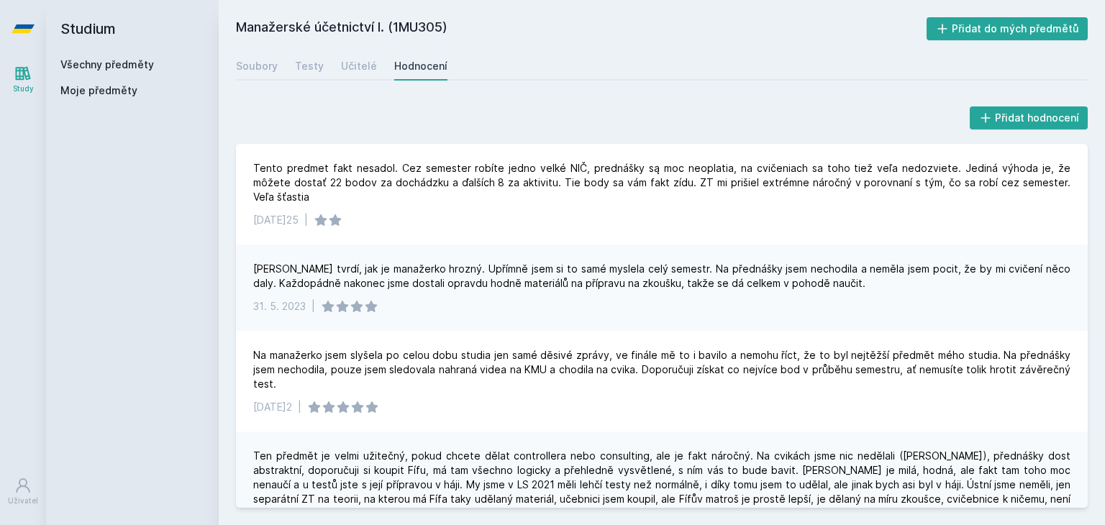
click at [145, 71] on div "Všechny předměty" at bounding box center [132, 65] width 144 height 14
click at [135, 59] on link "Všechny předměty" at bounding box center [107, 64] width 94 height 12
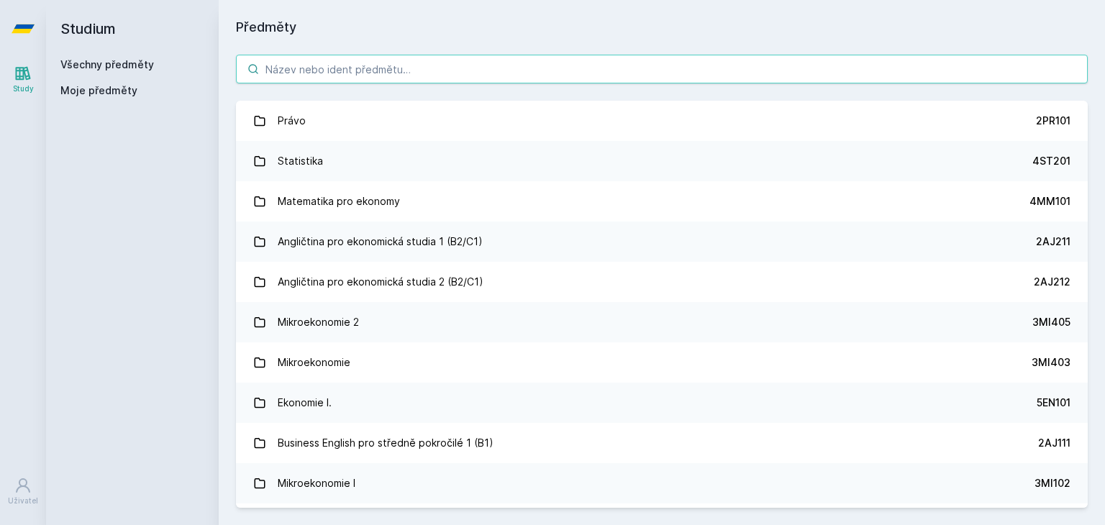
click at [409, 72] on input "search" at bounding box center [662, 69] width 852 height 29
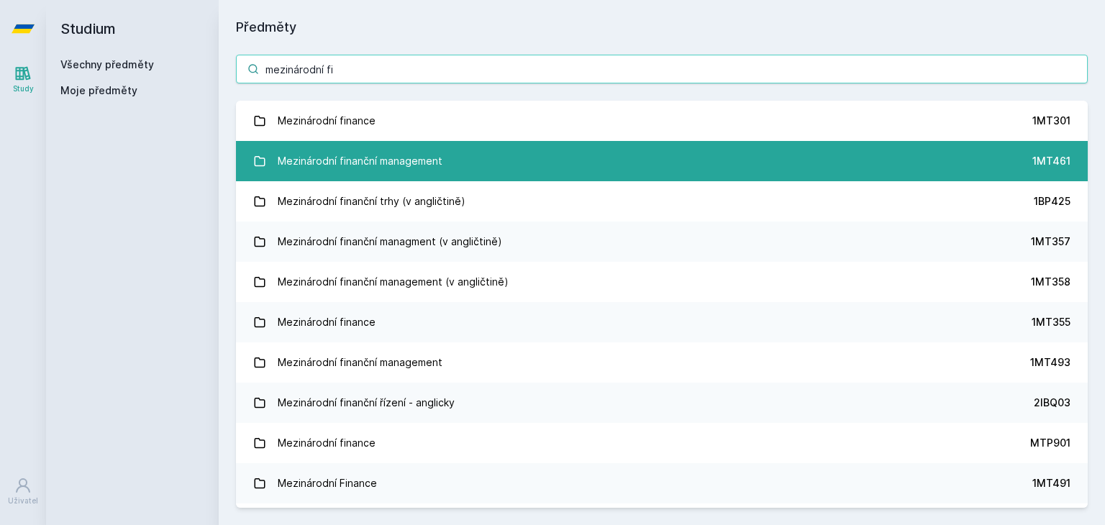
type input "mezinárodní fi"
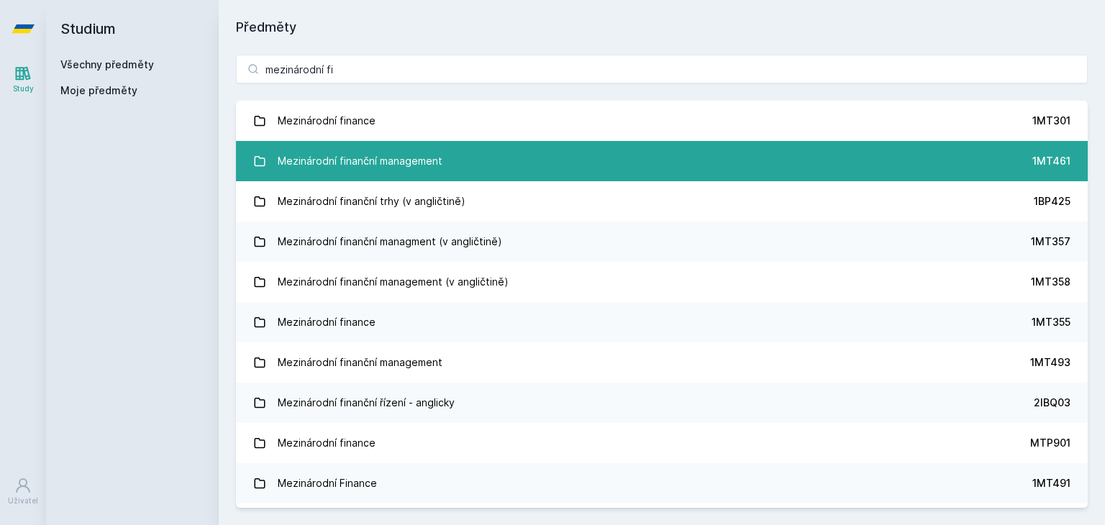
click at [464, 168] on link "Mezinárodní finanční management 1MT461" at bounding box center [662, 161] width 852 height 40
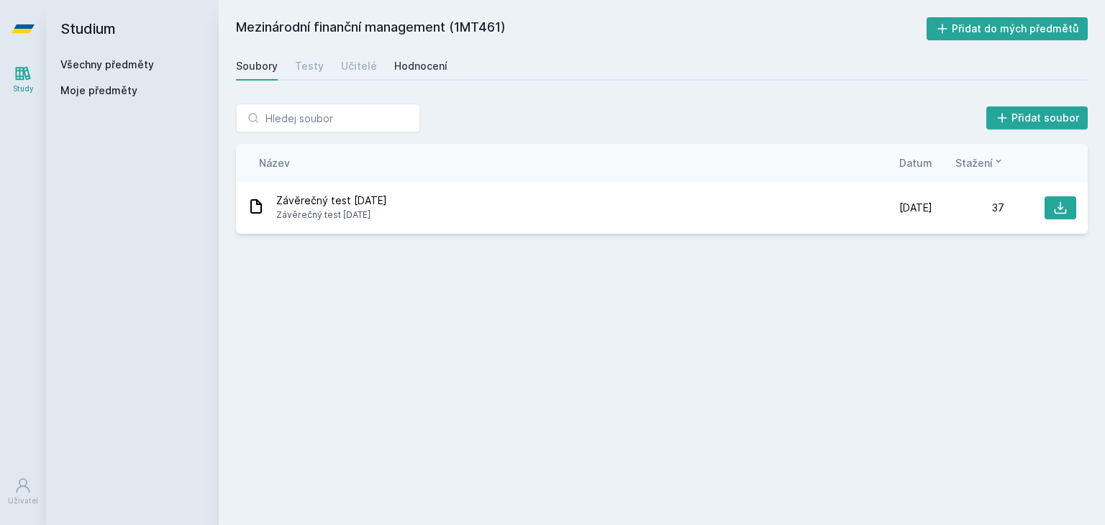
click at [423, 67] on div "Hodnocení" at bounding box center [420, 66] width 53 height 14
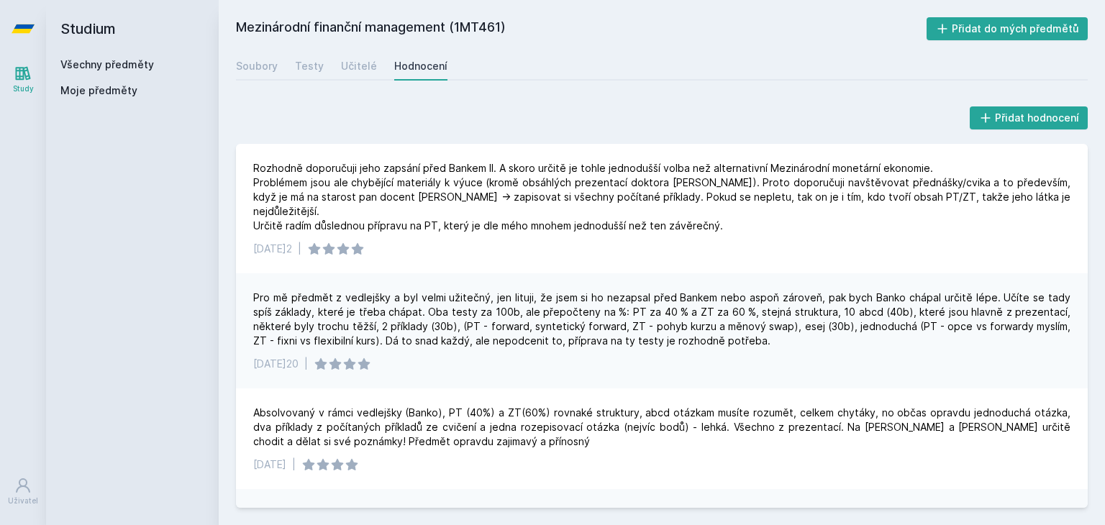
click at [119, 58] on link "Všechny předměty" at bounding box center [107, 64] width 94 height 12
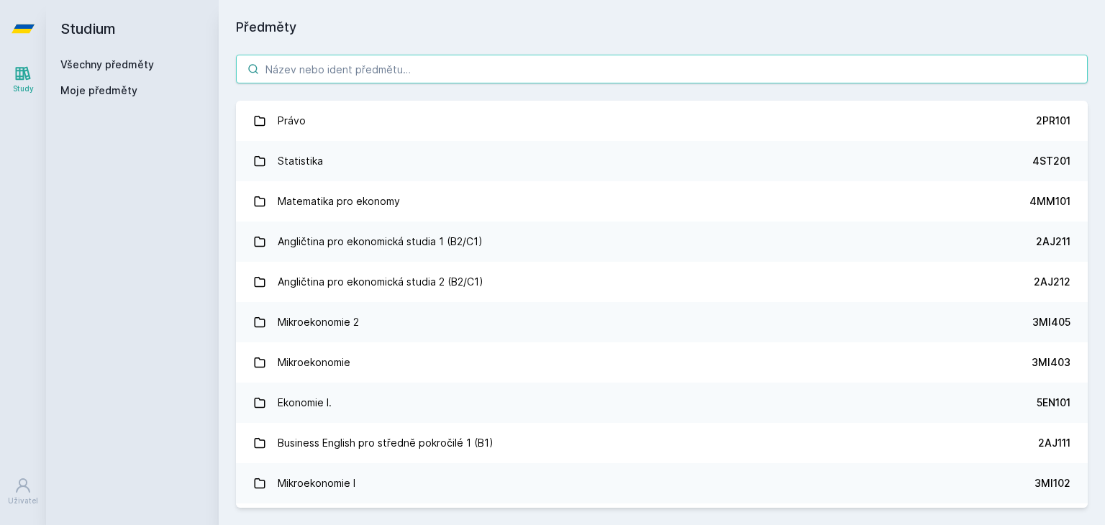
click at [312, 78] on input "search" at bounding box center [662, 69] width 852 height 29
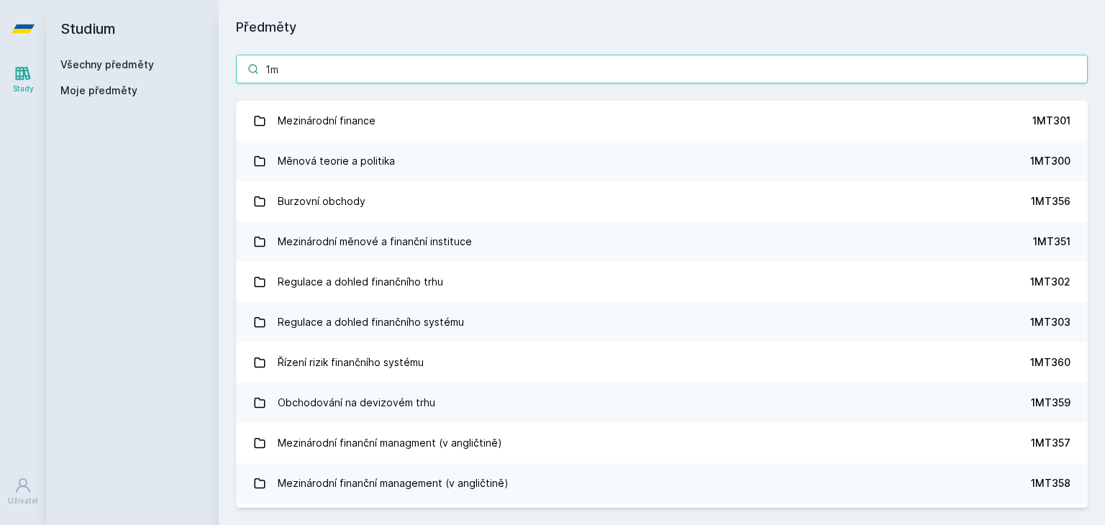
type input "1"
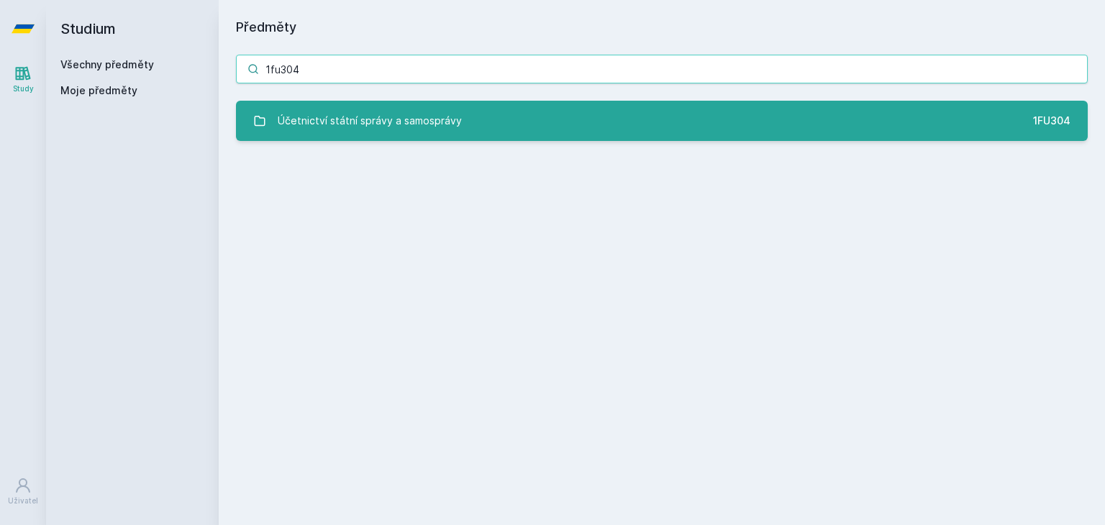
type input "1fu304"
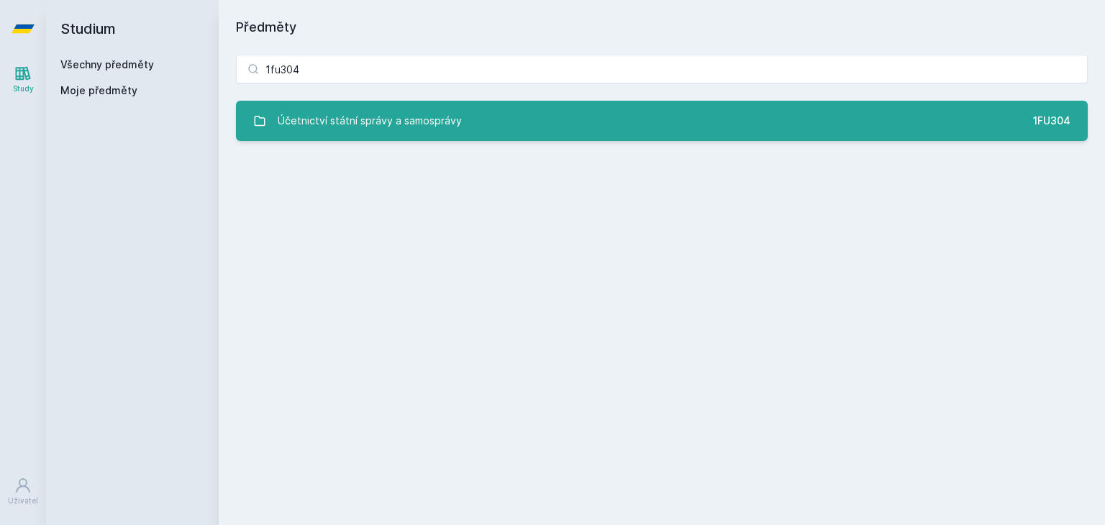
click at [499, 109] on link "Účetnictví státní správy a samosprávy 1FU304" at bounding box center [662, 121] width 852 height 40
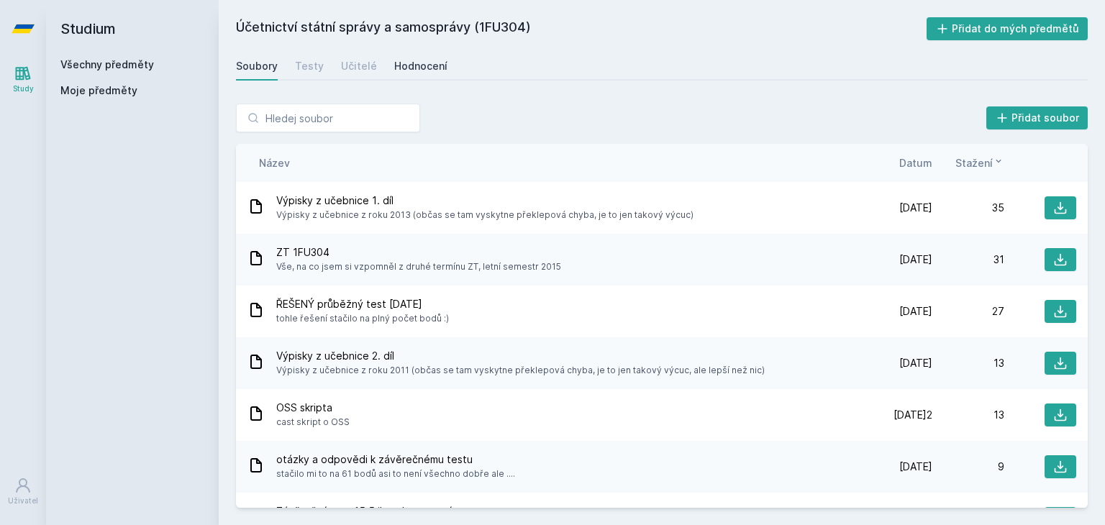
click at [432, 66] on div "Hodnocení" at bounding box center [420, 66] width 53 height 14
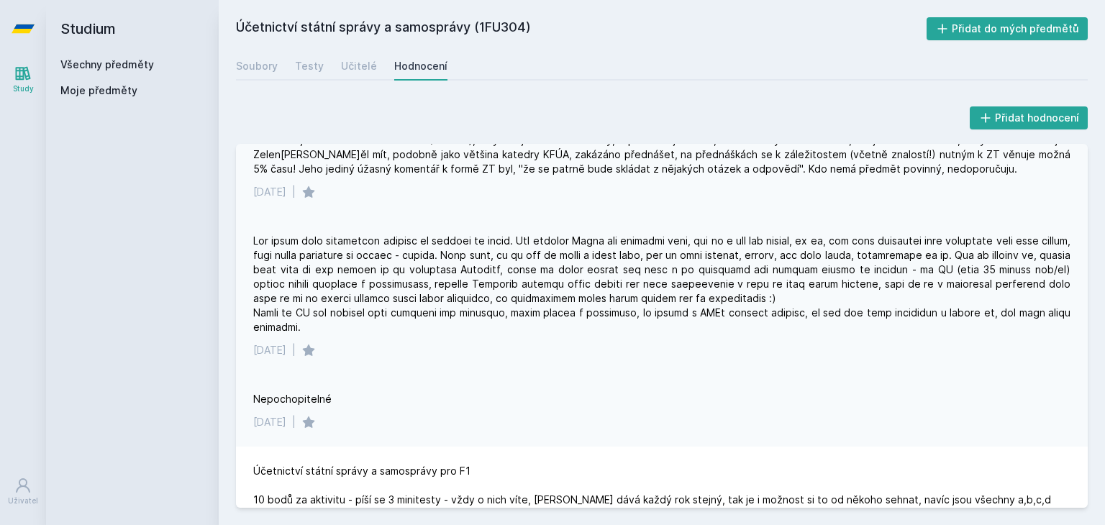
scroll to position [144, 0]
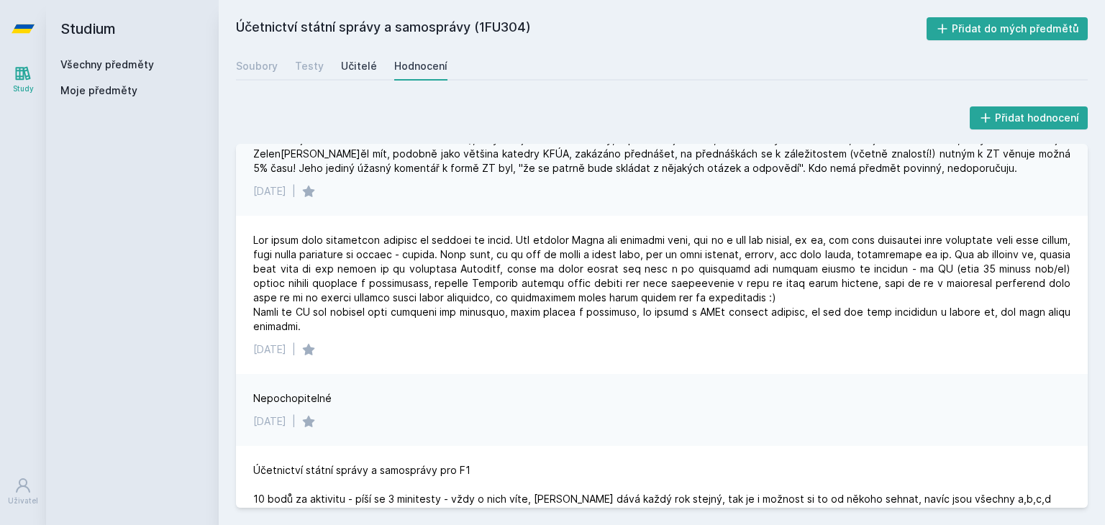
click at [364, 62] on div "Učitelé" at bounding box center [359, 66] width 36 height 14
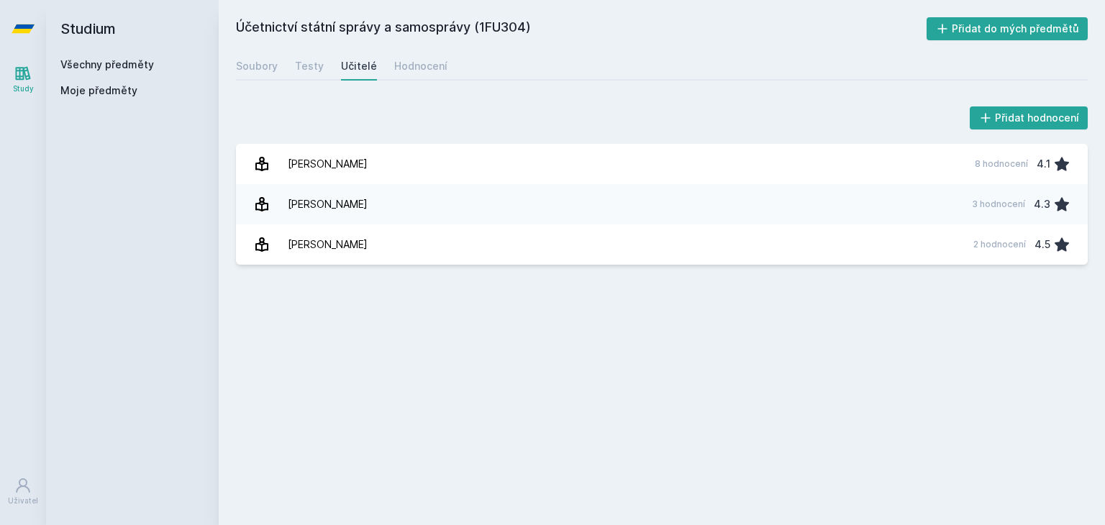
click at [128, 62] on link "Všechny předměty" at bounding box center [107, 64] width 94 height 12
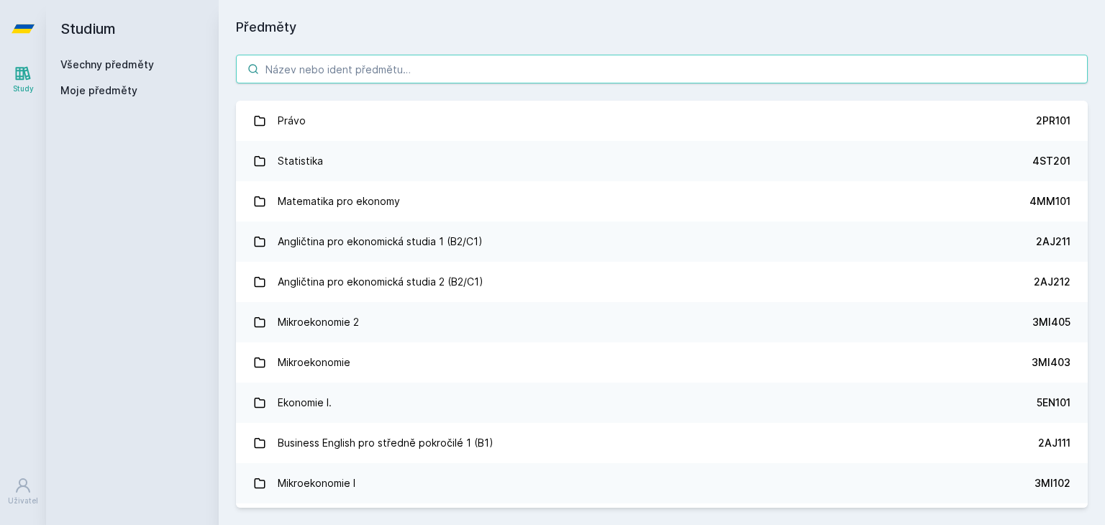
click at [294, 68] on input "search" at bounding box center [662, 69] width 852 height 29
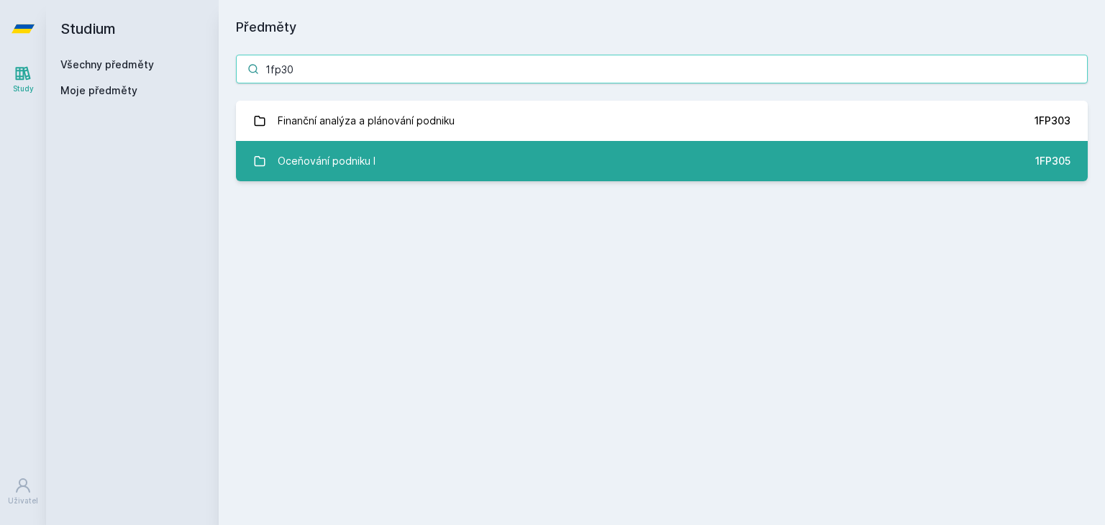
type input "1fp30"
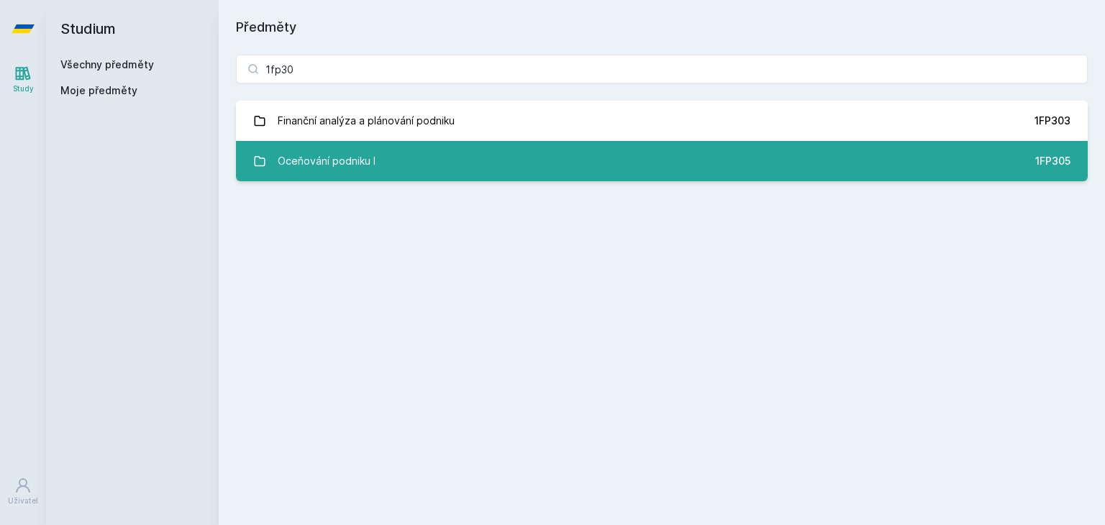
click at [339, 161] on div "Oceňování podniku I" at bounding box center [327, 161] width 98 height 29
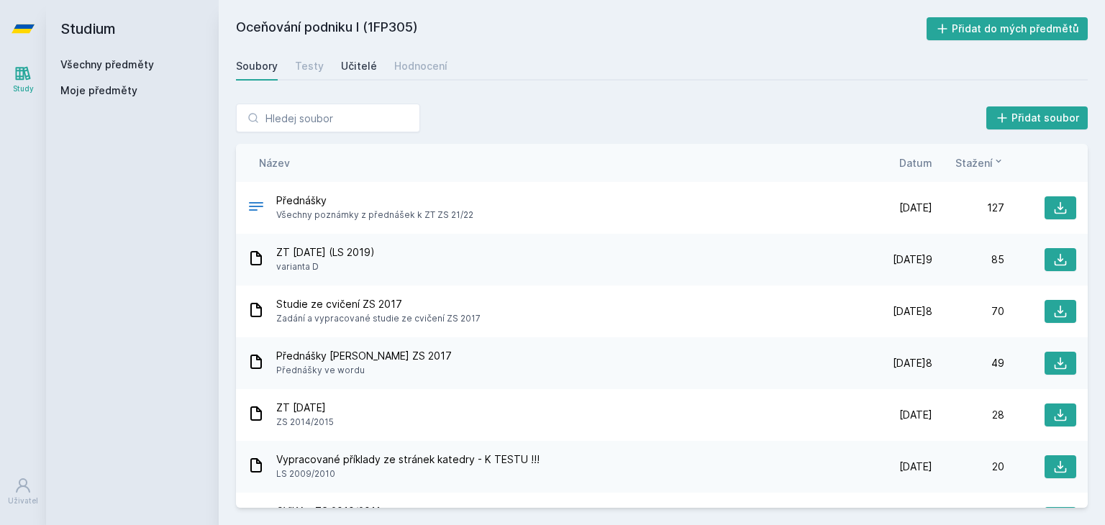
click at [356, 59] on div "Učitelé" at bounding box center [359, 66] width 36 height 14
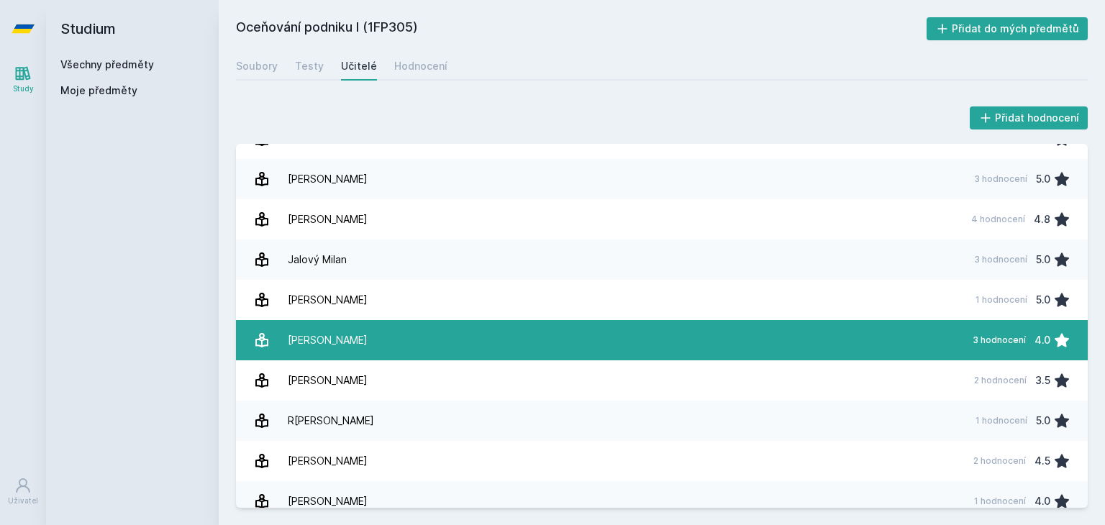
scroll to position [38, 0]
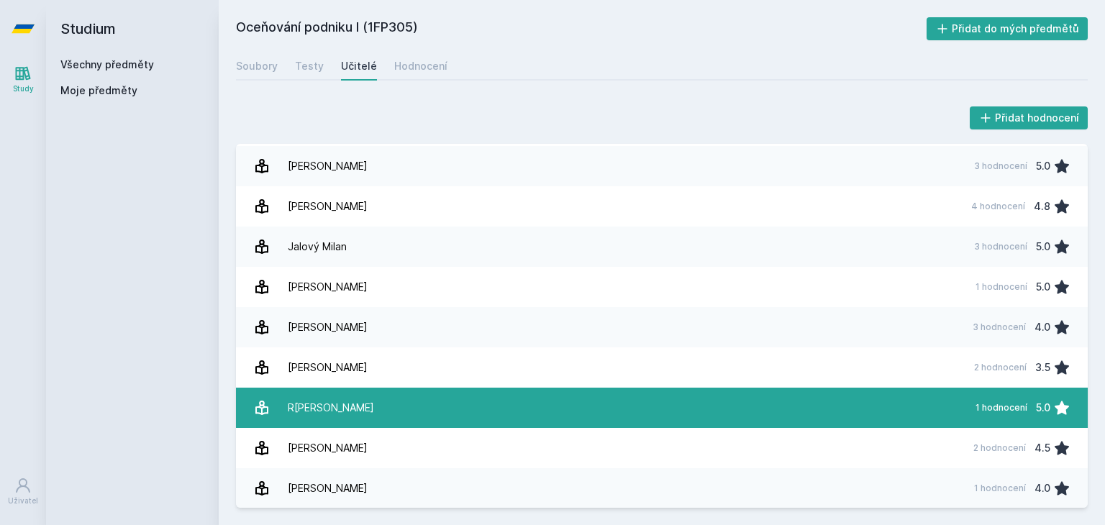
click at [548, 402] on link "[PERSON_NAME] 1 hodnocení 5.0" at bounding box center [662, 408] width 852 height 40
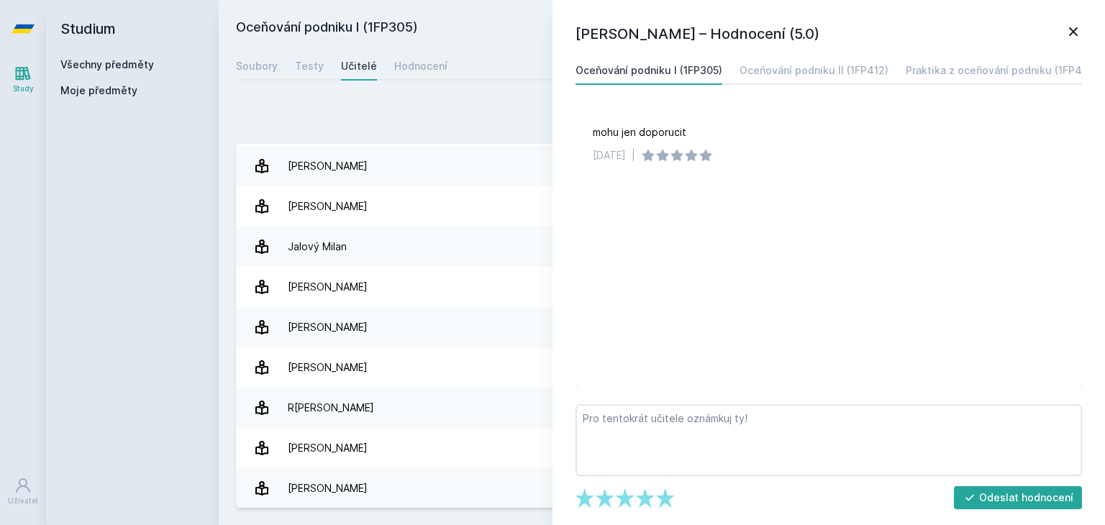
click at [389, 117] on div "Přidat hodnocení" at bounding box center [662, 118] width 852 height 29
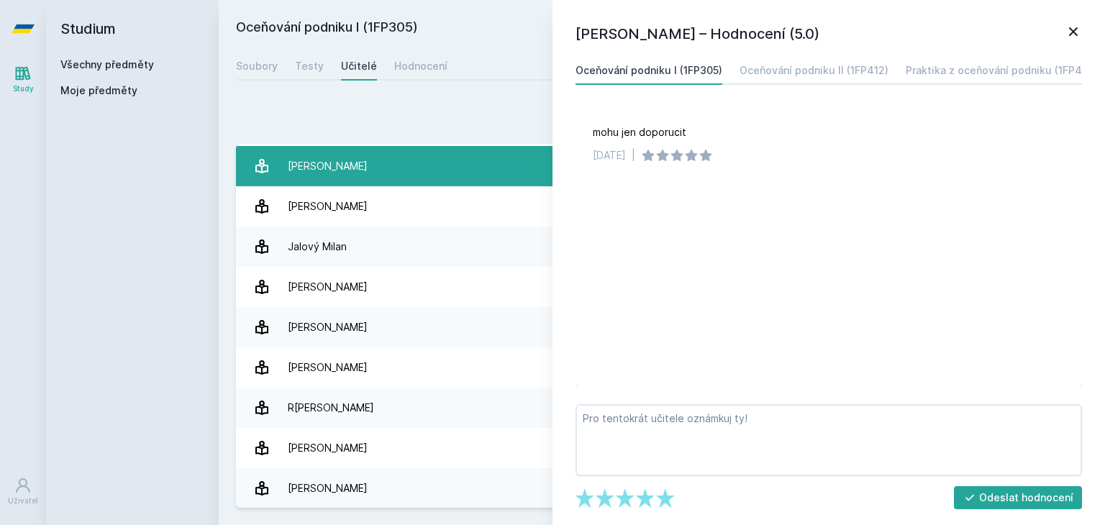
click at [435, 155] on link "[PERSON_NAME] 3 hodnocení 5.0" at bounding box center [662, 166] width 852 height 40
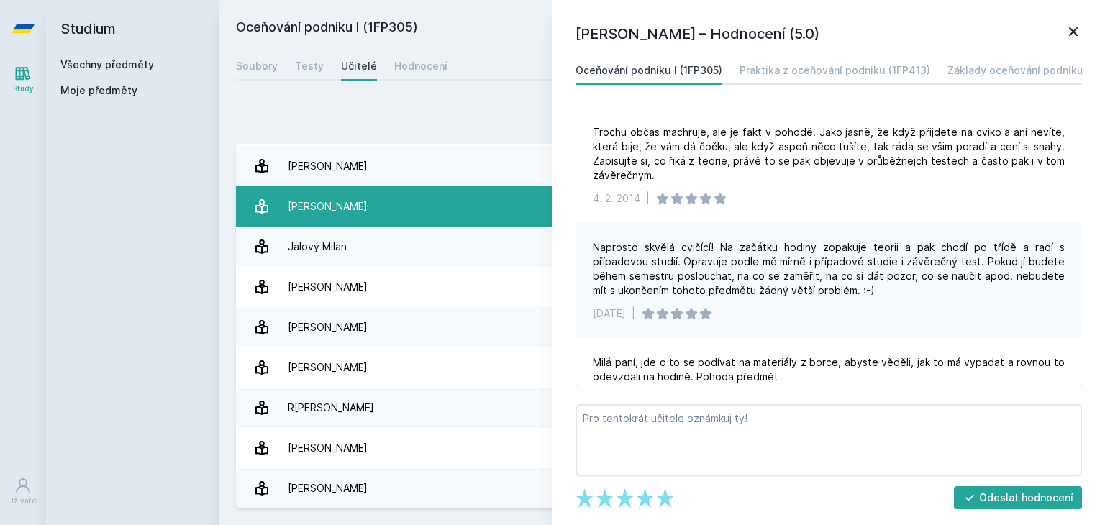
click at [433, 211] on link "[PERSON_NAME] 4 hodnocení 4.8" at bounding box center [662, 206] width 852 height 40
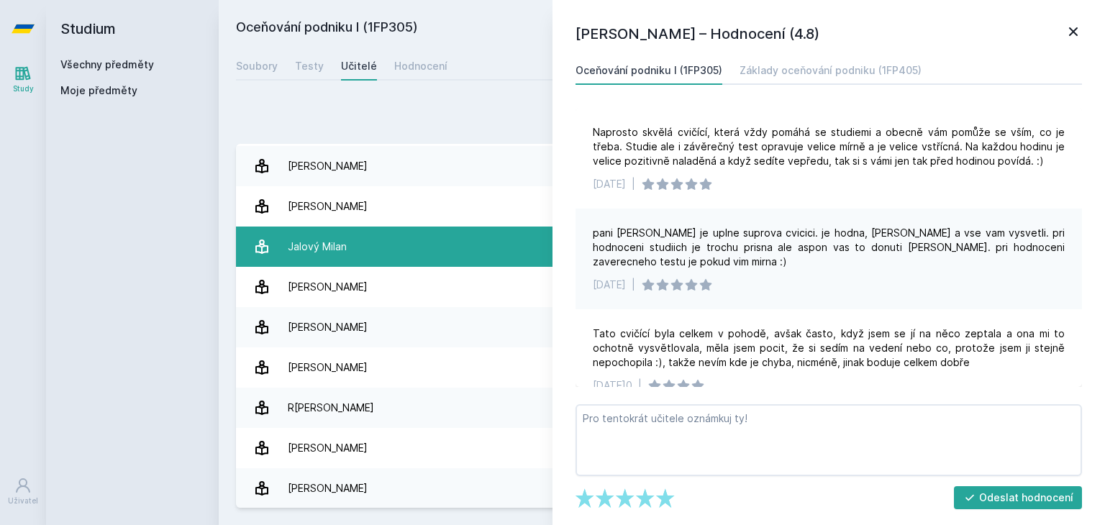
click at [433, 244] on link "Jalový Milan 3 hodnocení 5.0" at bounding box center [662, 247] width 852 height 40
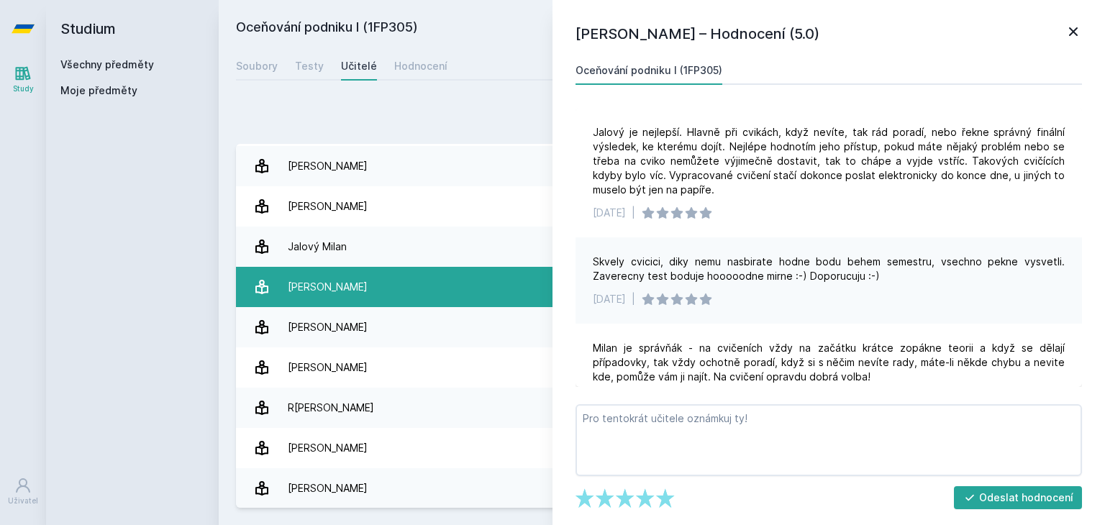
click at [438, 269] on link "Kohoutek [PERSON_NAME] 1 hodnocení 5.0" at bounding box center [662, 287] width 852 height 40
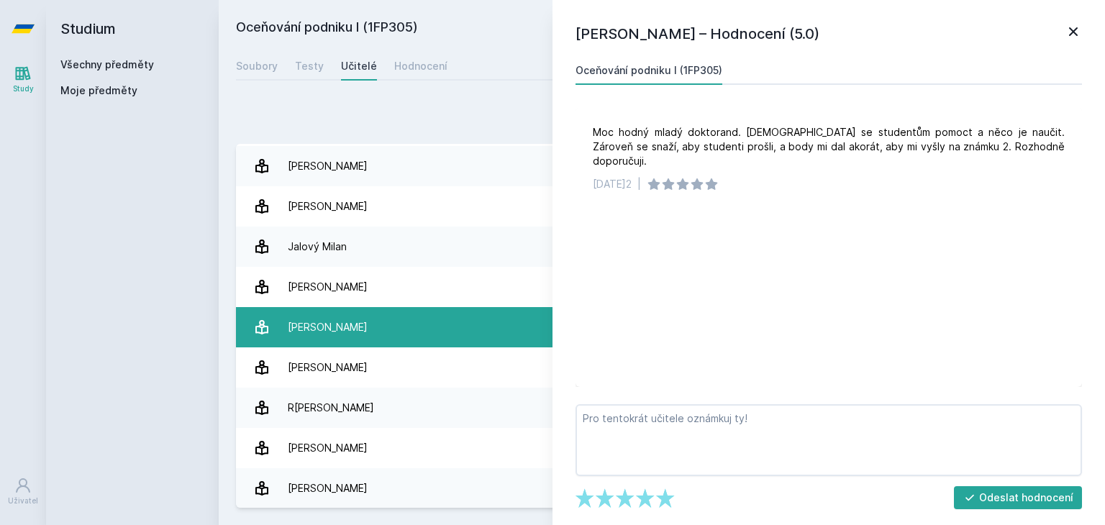
click at [443, 323] on link "[PERSON_NAME] 3 hodnocení 4.0" at bounding box center [662, 327] width 852 height 40
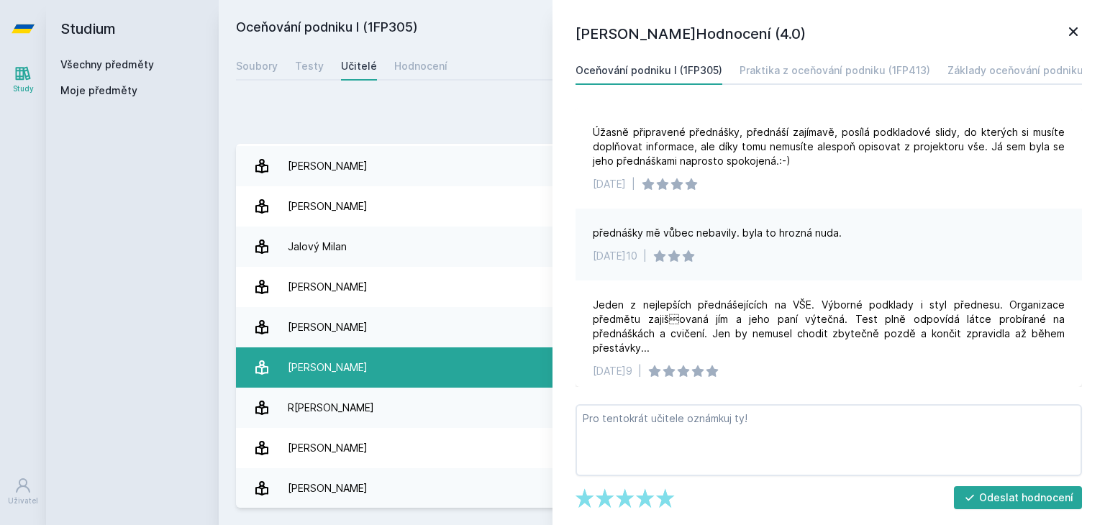
click at [449, 362] on link "[PERSON_NAME] 2 hodnocení 3.5" at bounding box center [662, 368] width 852 height 40
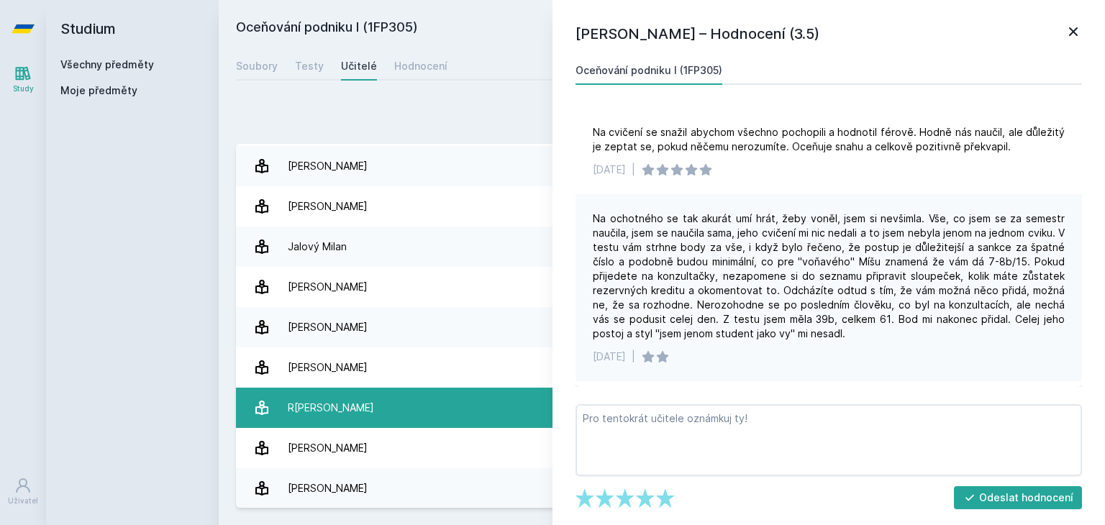
click at [402, 401] on link "[PERSON_NAME] 1 hodnocení 5.0" at bounding box center [662, 408] width 852 height 40
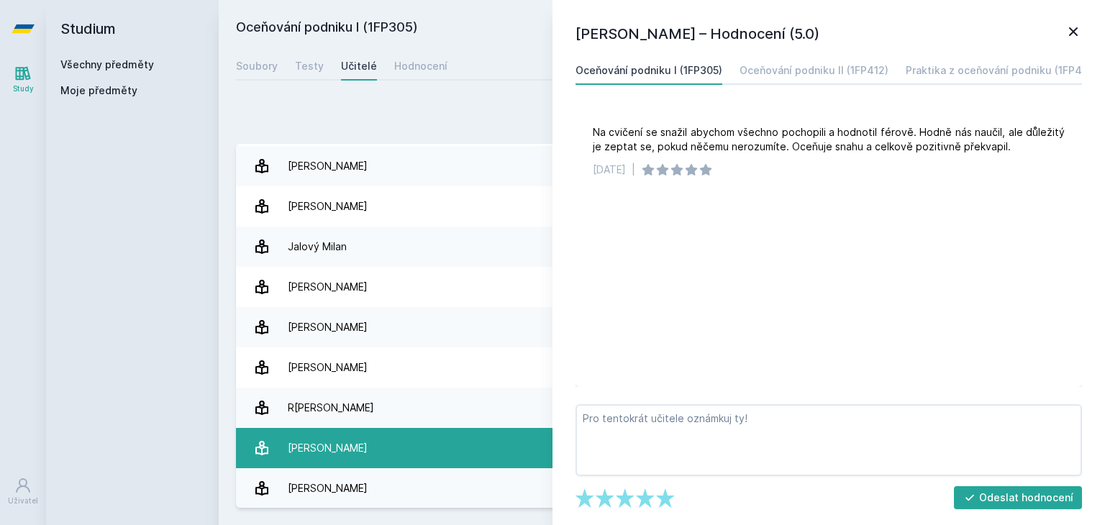
click at [407, 440] on link "[PERSON_NAME] 2 hodnocení 4.5" at bounding box center [662, 448] width 852 height 40
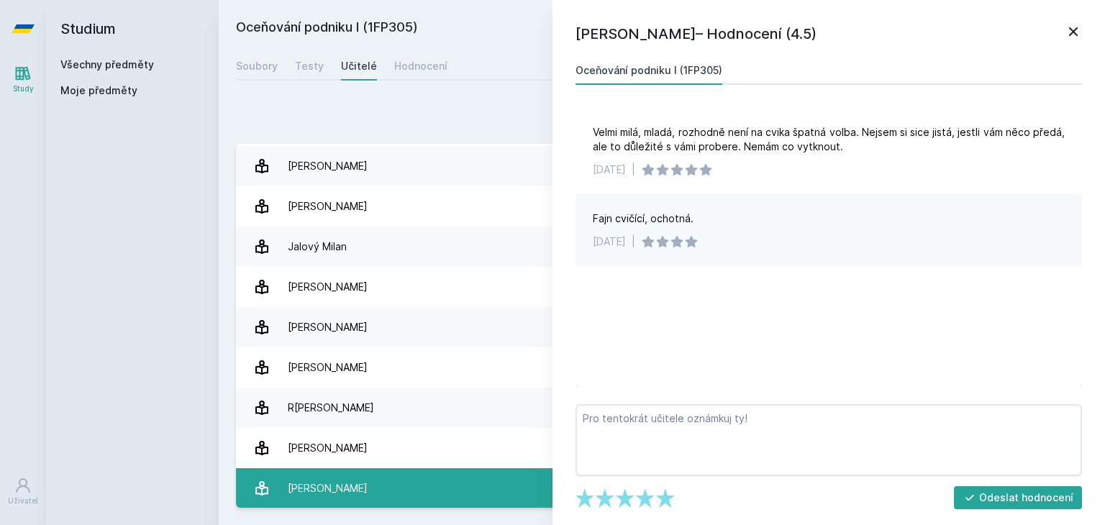
click at [422, 473] on link "[PERSON_NAME] 1 hodnocení 4.0" at bounding box center [662, 488] width 852 height 40
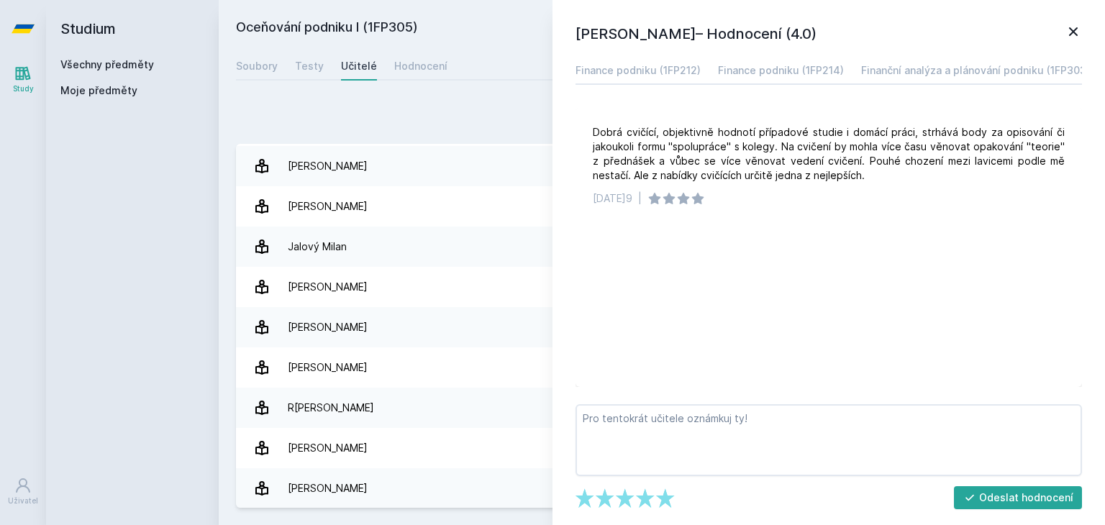
click at [454, 81] on div "Oceňování podniku I (1FP305) Přidat do mých předmětů [GEOGRAPHIC_DATA] Testy Uč…" at bounding box center [662, 262] width 852 height 491
click at [1068, 24] on icon at bounding box center [1073, 31] width 17 height 17
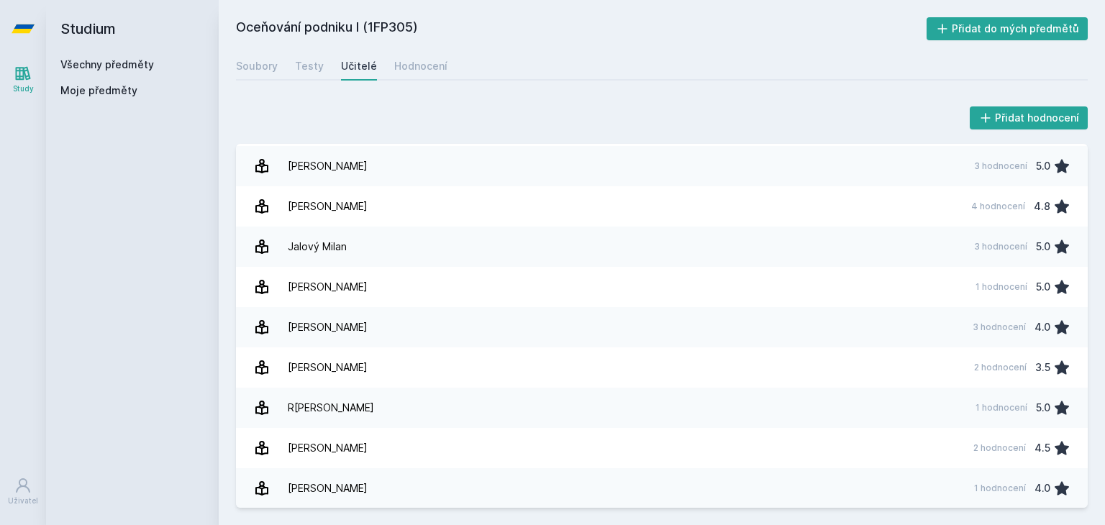
click at [78, 60] on link "Všechny předměty" at bounding box center [107, 64] width 94 height 12
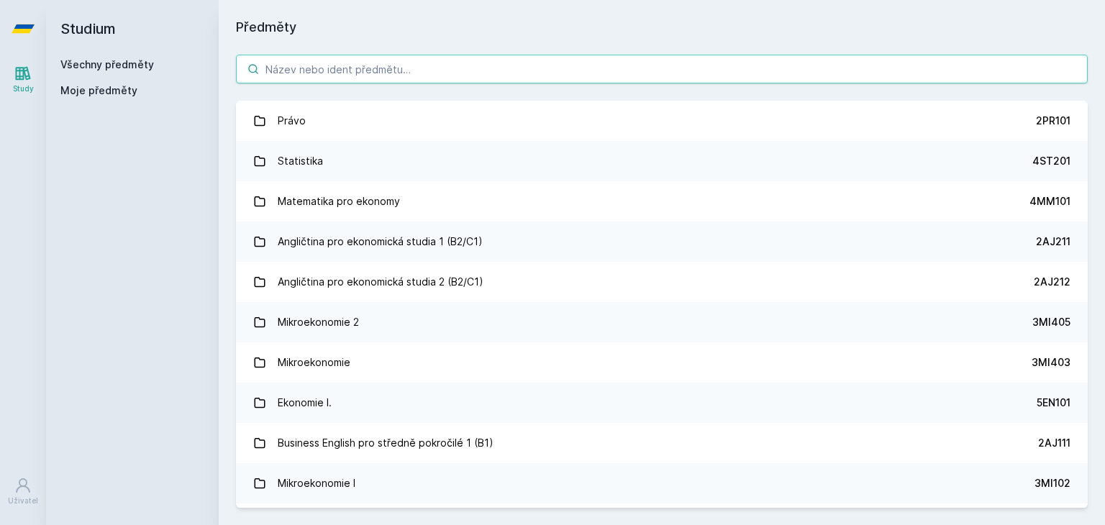
click at [299, 65] on input "search" at bounding box center [662, 69] width 852 height 29
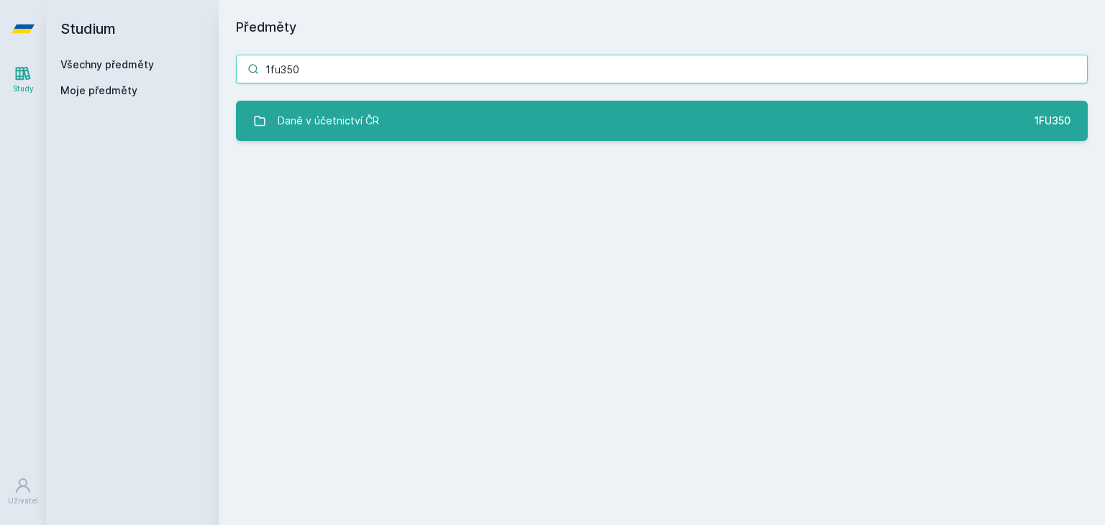
type input "1fu350"
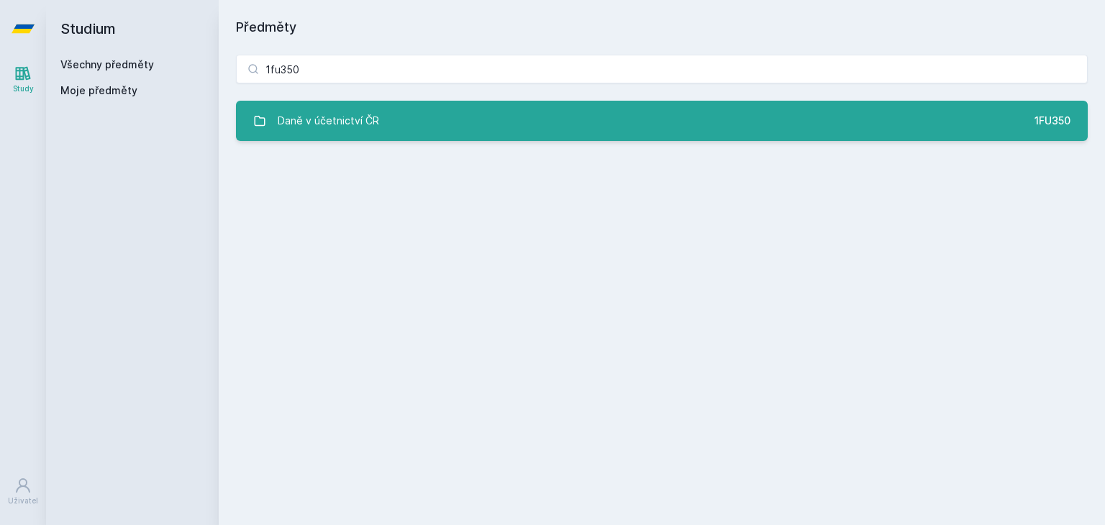
click at [351, 128] on div "Daně v účetnictví ČR" at bounding box center [328, 121] width 101 height 29
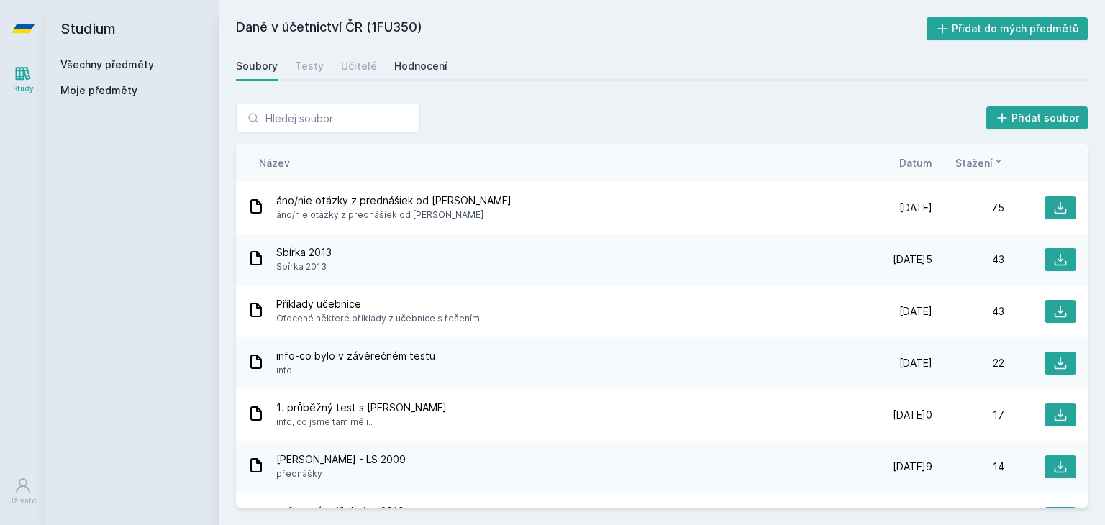
click at [412, 65] on div "Hodnocení" at bounding box center [420, 66] width 53 height 14
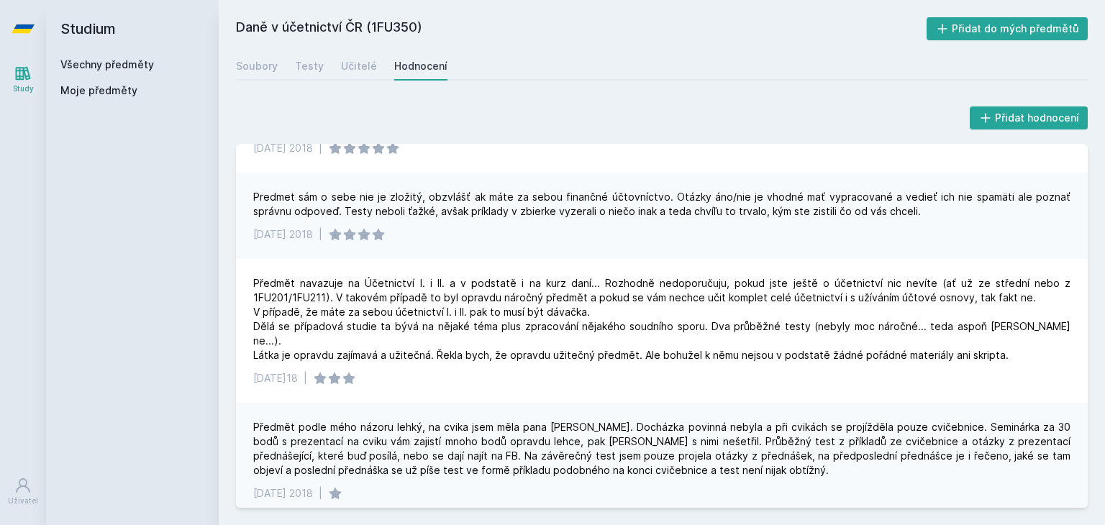
scroll to position [504, 0]
